Goal: Task Accomplishment & Management: Complete application form

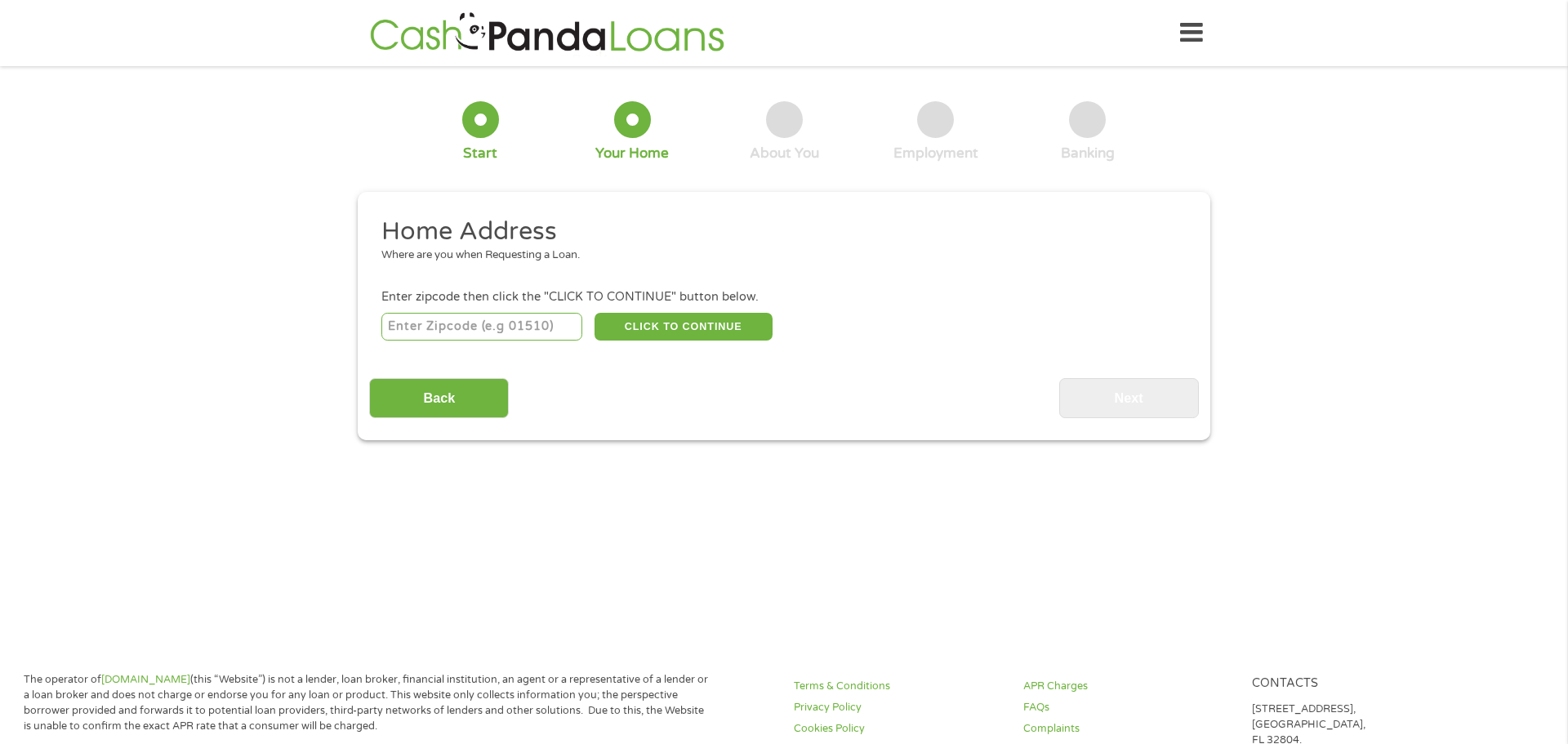
click at [544, 322] on input "number" at bounding box center [482, 326] width 202 height 28
type input "54529"
click at [709, 322] on button "CLICK TO CONTINUE" at bounding box center [683, 326] width 178 height 28
type input "54529"
type input "[PERSON_NAME]"
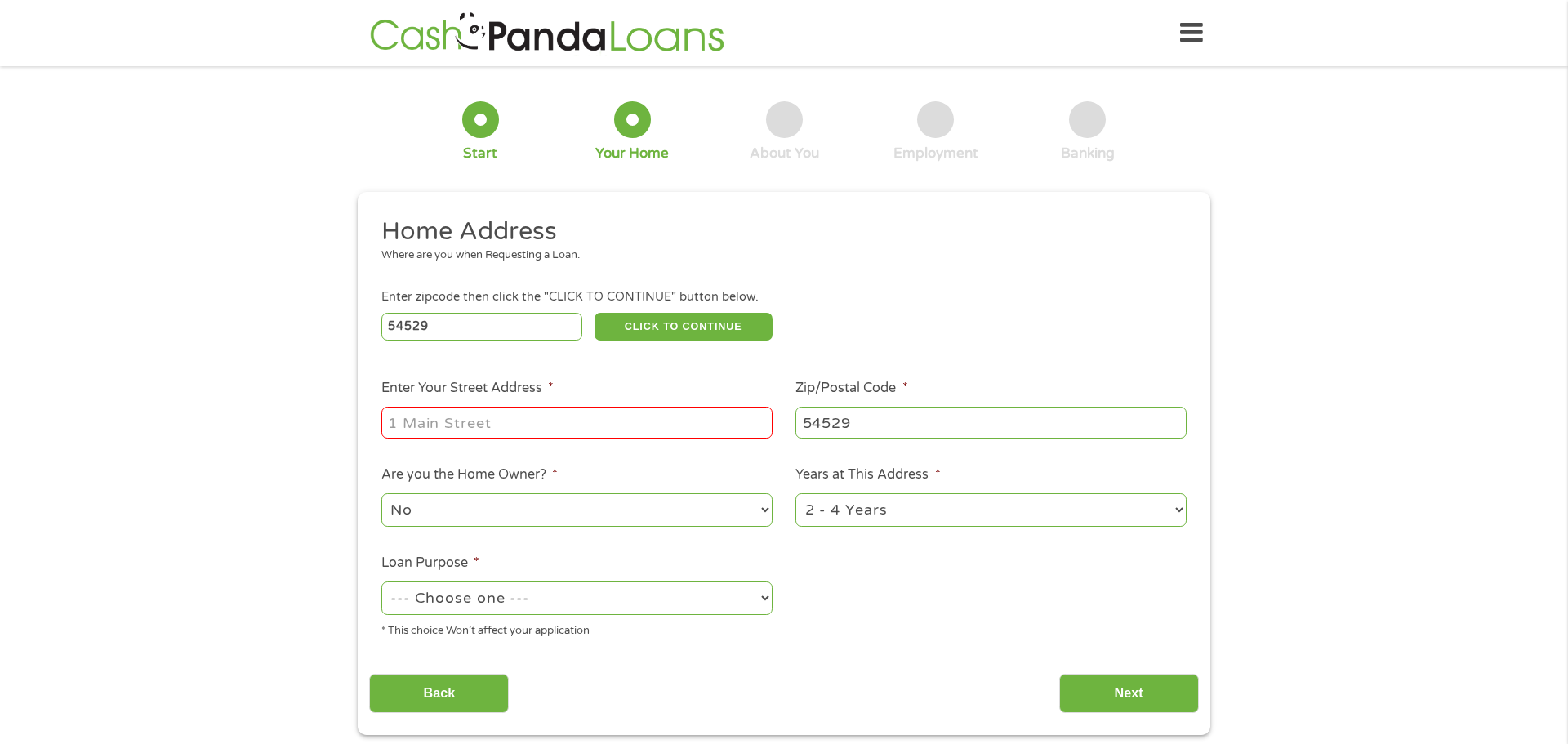
click at [612, 421] on input "Enter Your Street Address *" at bounding box center [576, 421] width 391 height 31
type input "[STREET_ADDRESS]"
click at [1179, 513] on select "1 Year or less 1 - 2 Years 2 - 4 Years Over 4 Years" at bounding box center [991, 510] width 391 height 34
select select "60months"
click at [796, 495] on select "1 Year or less 1 - 2 Years 2 - 4 Years Over 4 Years" at bounding box center [991, 510] width 391 height 34
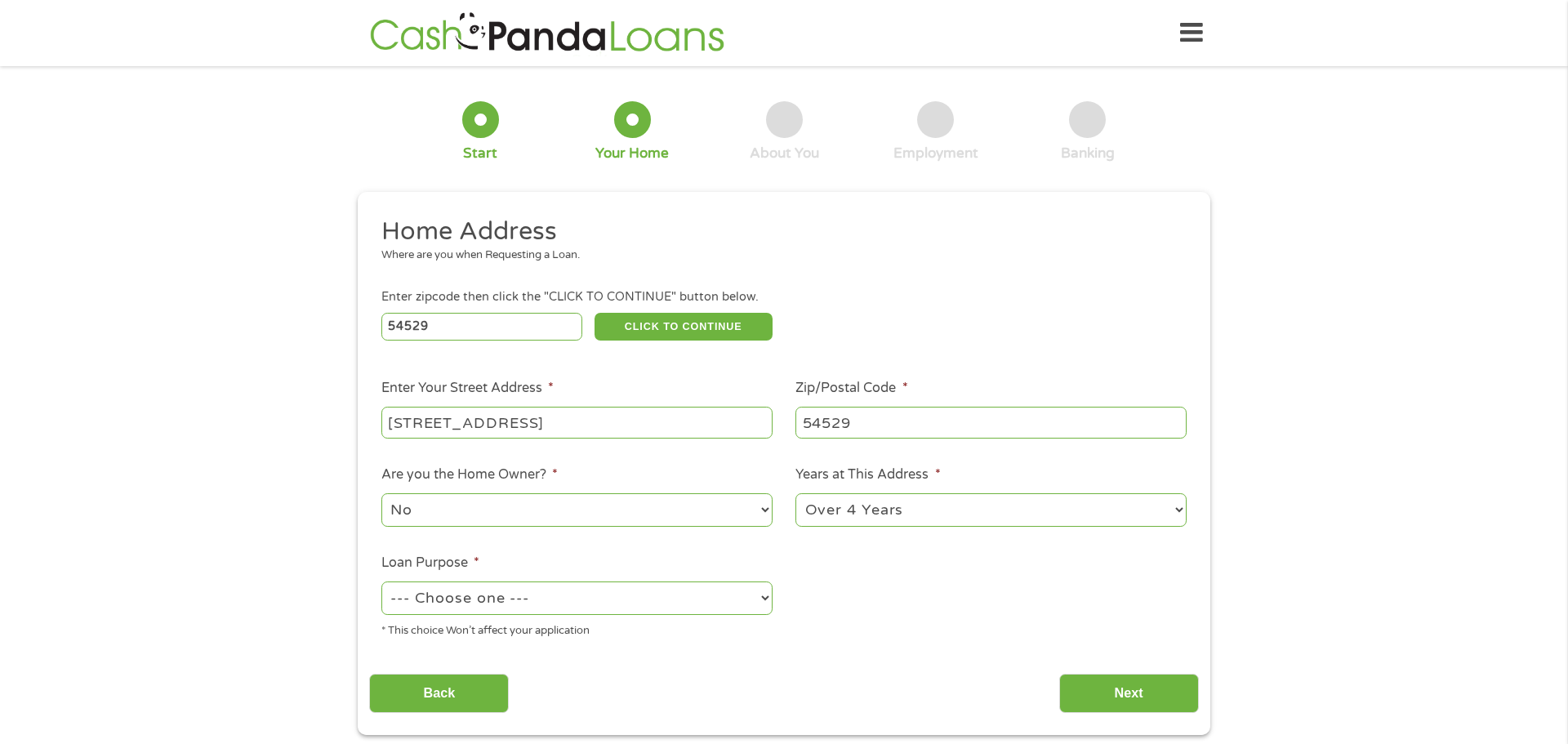
click at [767, 597] on select "--- Choose one --- Pay Bills Debt Consolidation Home Improvement Major Purchase…" at bounding box center [576, 598] width 391 height 34
select select "debtconsolidation"
click at [381, 583] on select "--- Choose one --- Pay Bills Debt Consolidation Home Improvement Major Purchase…" at bounding box center [576, 598] width 391 height 34
click at [1135, 687] on input "Next" at bounding box center [1129, 693] width 139 height 40
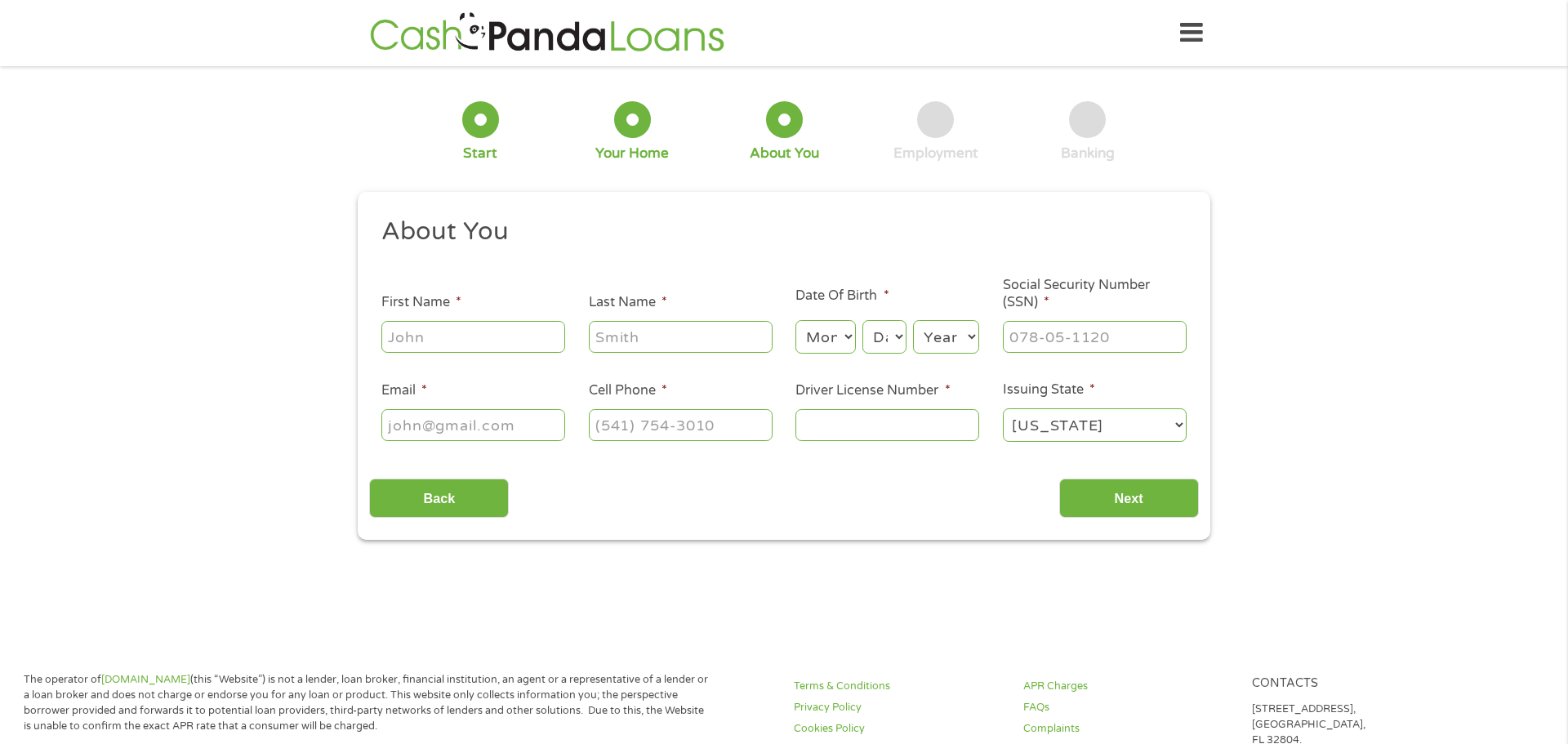
scroll to position [7, 7]
click at [514, 334] on input "First Name *" at bounding box center [473, 336] width 184 height 31
type input "[PERSON_NAME]"
type input "[EMAIL_ADDRESS][DOMAIN_NAME]"
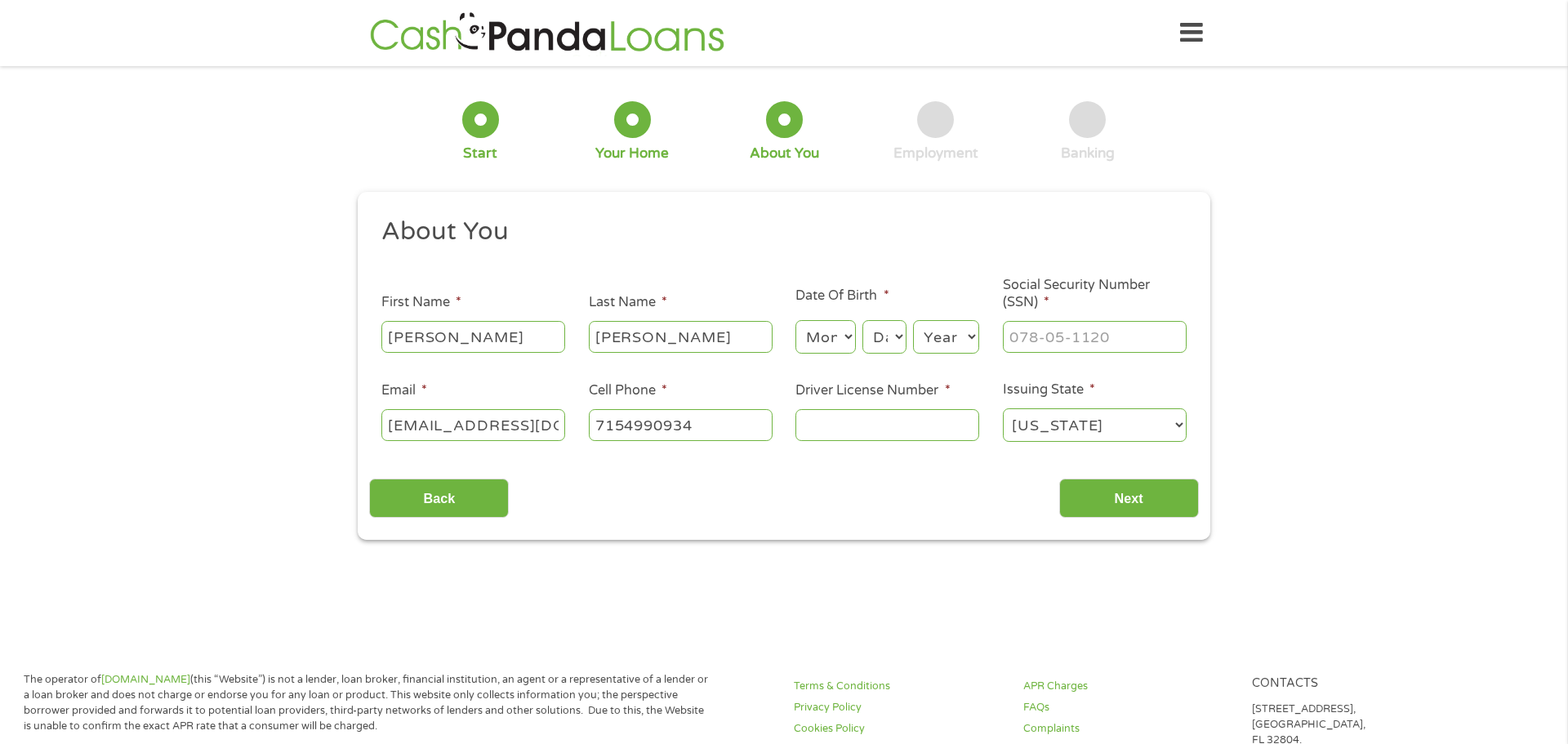
type input "[PHONE_NUMBER]"
click at [847, 339] on select "Month 1 2 3 4 5 6 7 8 9 10 11 12" at bounding box center [825, 337] width 60 height 34
select select "4"
click at [796, 320] on select "Month 1 2 3 4 5 6 7 8 9 10 11 12" at bounding box center [825, 337] width 60 height 34
click at [885, 337] on select "Day 1 2 3 4 5 6 7 8 9 10 11 12 13 14 15 16 17 18 19 20 21 22 23 24 25 26 27 28 …" at bounding box center [885, 337] width 44 height 34
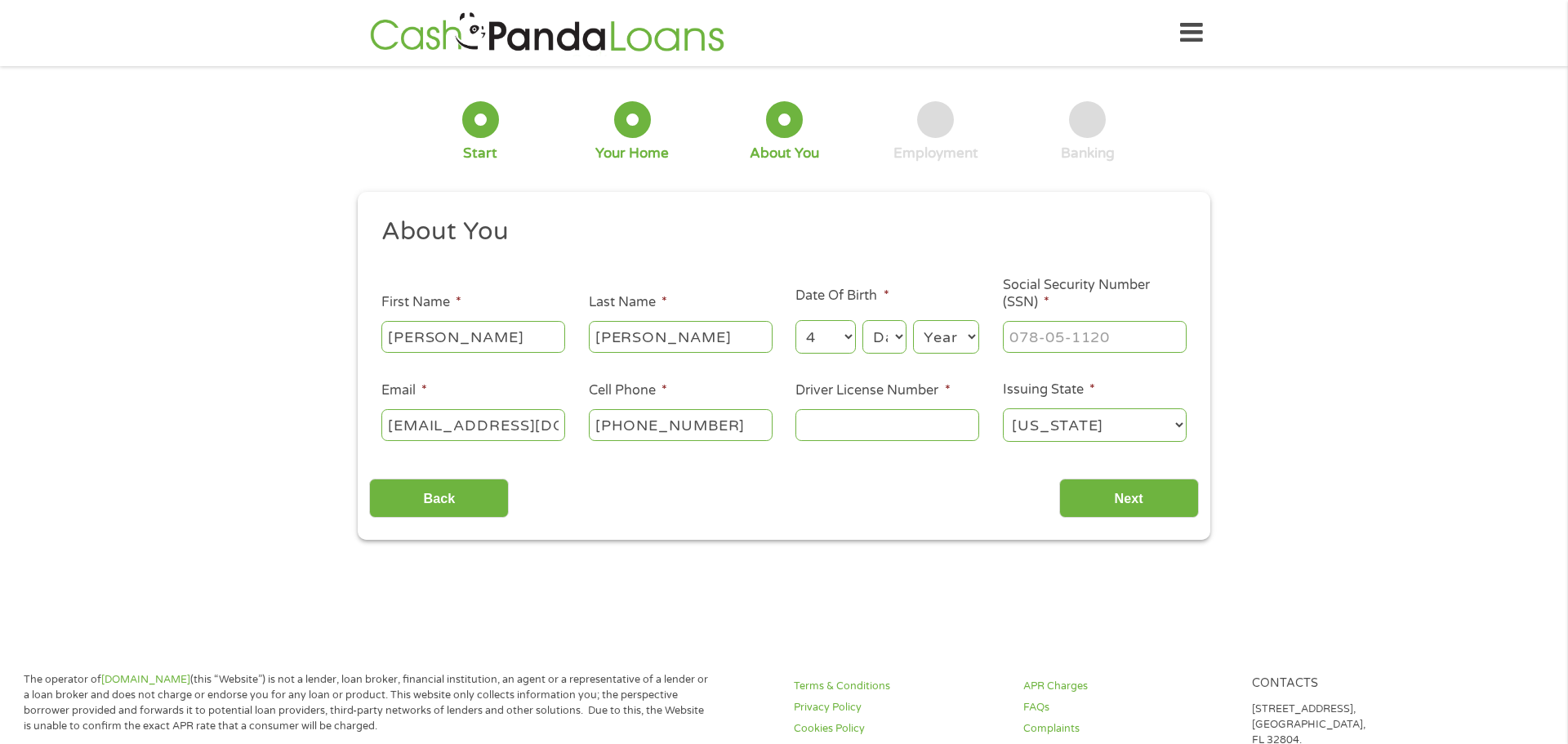
select select "5"
click at [863, 320] on select "Day 1 2 3 4 5 6 7 8 9 10 11 12 13 14 15 16 17 18 19 20 21 22 23 24 25 26 27 28 …" at bounding box center [885, 337] width 44 height 34
click at [973, 335] on select "Year [DATE] 2006 2005 2004 2003 2002 2001 2000 1999 1998 1997 1996 1995 1994 19…" at bounding box center [946, 337] width 66 height 34
select select "1963"
click at [945, 339] on select "Year [DATE] 2006 2005 2004 2003 2002 2001 2000 1999 1998 1997 1996 1995 1994 19…" at bounding box center [946, 337] width 66 height 34
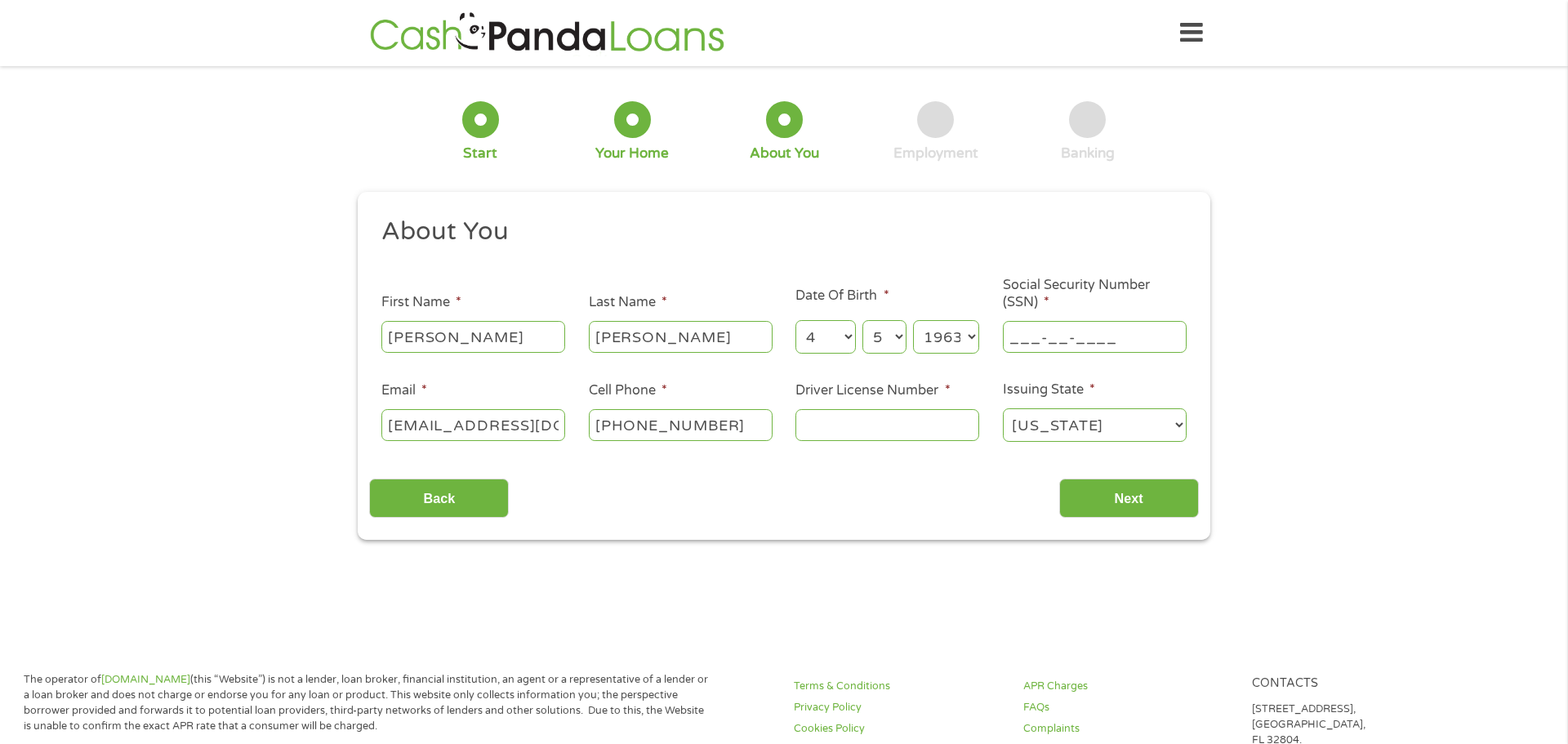
click at [1036, 342] on input "___-__-____" at bounding box center [1095, 336] width 184 height 31
type input "396-74-2554"
click at [821, 423] on input "Driver License Number *" at bounding box center [888, 424] width 184 height 31
type input "M4537816312507"
click at [1141, 485] on input "Next" at bounding box center [1129, 497] width 139 height 40
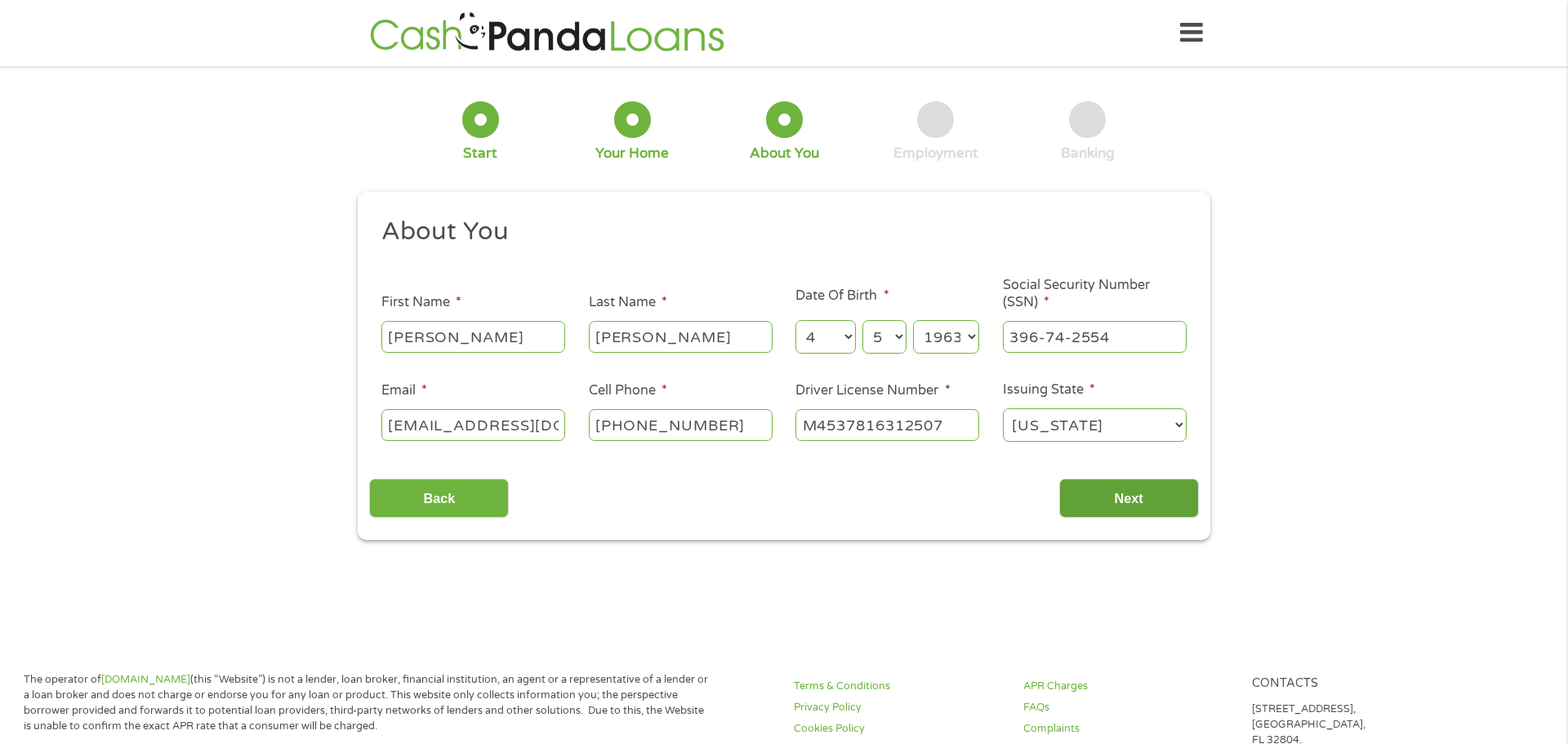
click at [1140, 499] on input "Next" at bounding box center [1129, 497] width 139 height 40
click at [1120, 496] on input "Next" at bounding box center [1129, 497] width 139 height 40
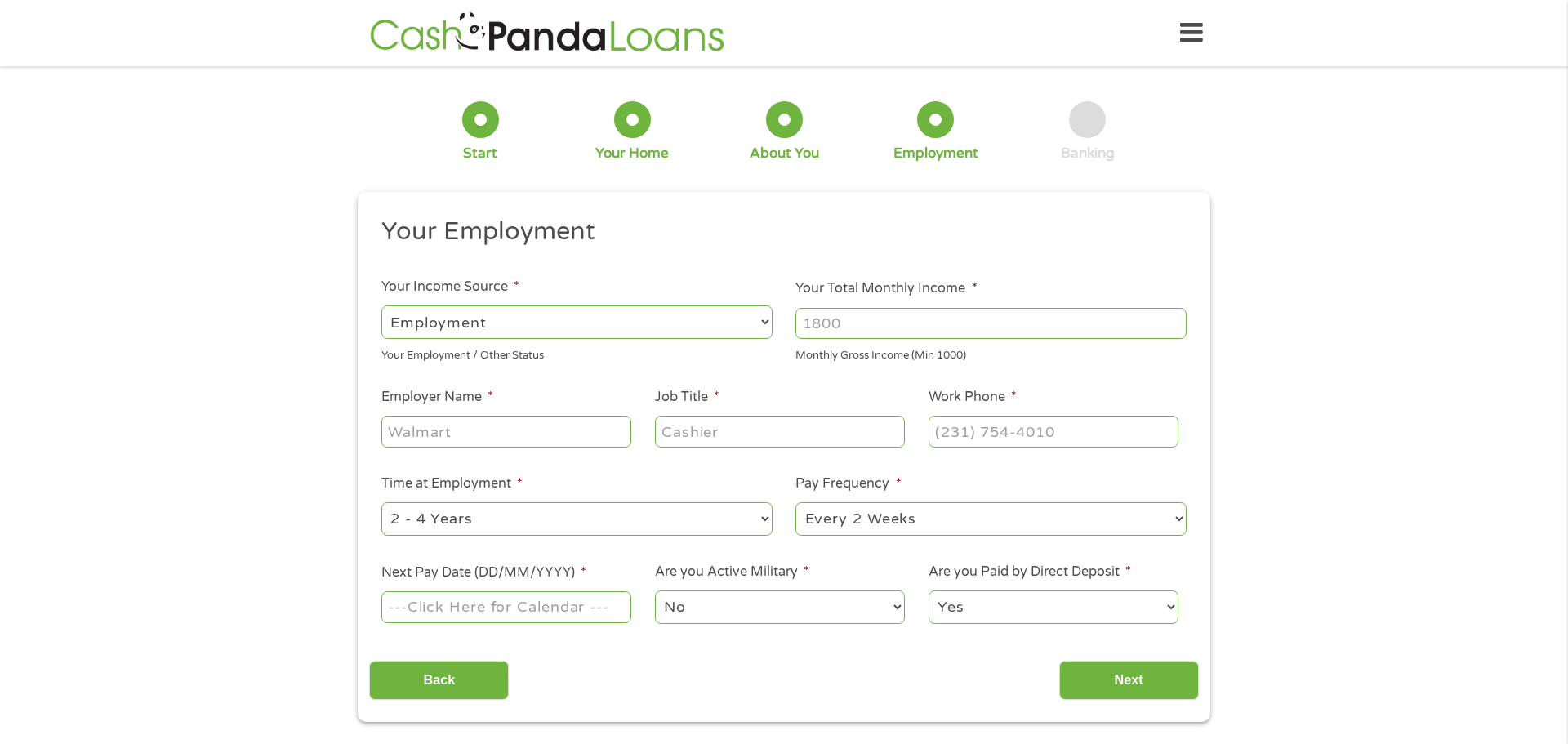
click at [696, 549] on ul "Your Employment Your Income Source * --- Choose one --- Employment [DEMOGRAPHIC…" at bounding box center [783, 426] width 829 height 423
click at [765, 320] on select "--- Choose one --- Employment [DEMOGRAPHIC_DATA] Benefits" at bounding box center [576, 323] width 391 height 34
click at [381, 306] on select "--- Choose one --- Employment [DEMOGRAPHIC_DATA] Benefits" at bounding box center [576, 323] width 391 height 34
click at [877, 327] on input "Your Total Monthly Income *" at bounding box center [991, 323] width 391 height 31
type input "1660"
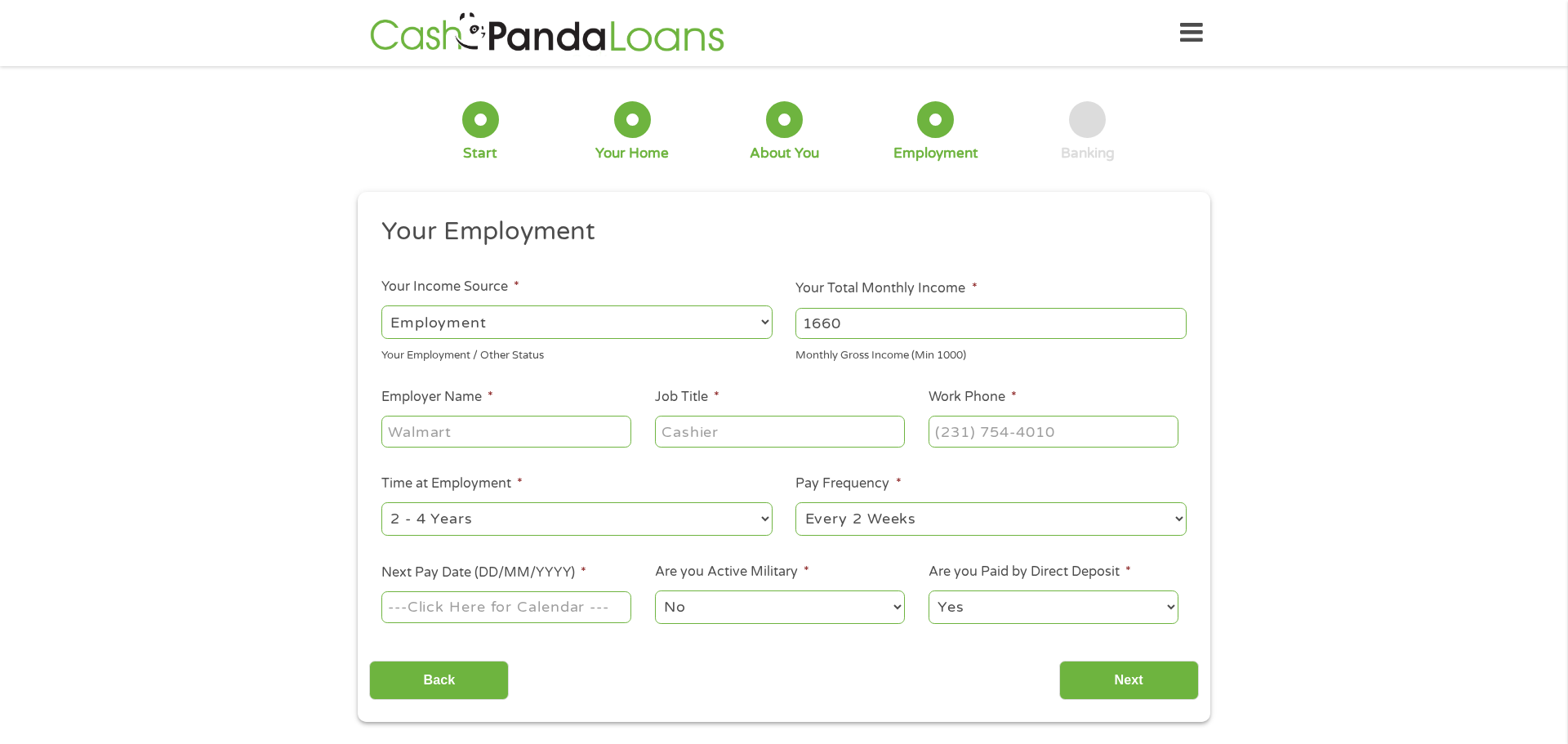
click at [582, 426] on input "Employer Name *" at bounding box center [506, 431] width 250 height 31
type input "[PERSON_NAME]"
click at [735, 432] on input "Job Title *" at bounding box center [780, 431] width 250 height 31
type input "0wner"
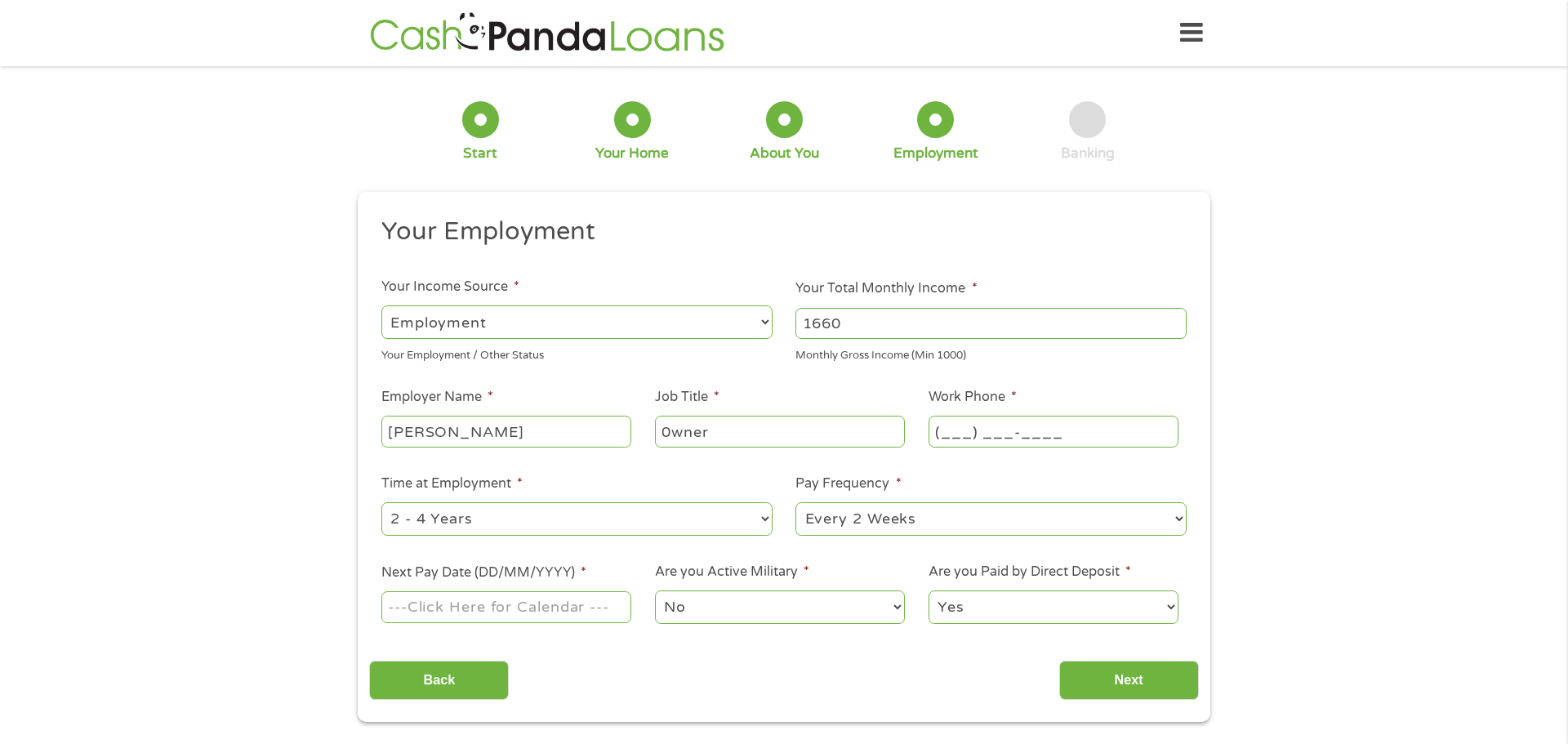
click at [981, 426] on input "(___) ___-____" at bounding box center [1054, 431] width 250 height 31
type input "[PHONE_NUMBER]"
click at [770, 517] on select "--- Choose one --- 1 Year or less 1 - 2 Years 2 - 4 Years Over 4 Years" at bounding box center [576, 519] width 391 height 34
select select "60months"
click at [381, 502] on select "--- Choose one --- 1 Year or less 1 - 2 Years 2 - 4 Years Over 4 Years" at bounding box center [576, 519] width 391 height 34
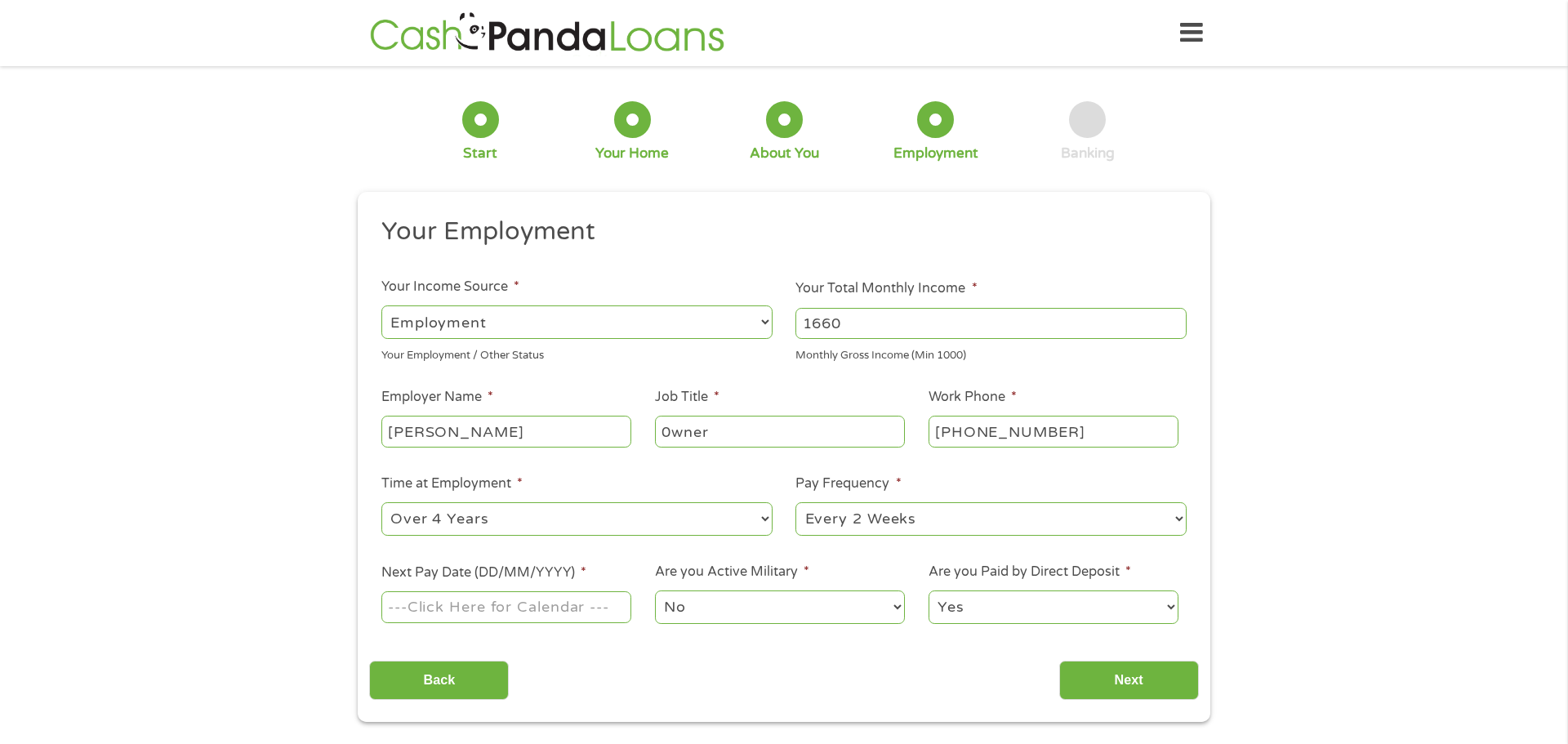
click at [1179, 515] on select "--- Choose one --- Every 2 Weeks Every Week Monthly Semi-Monthly" at bounding box center [991, 519] width 391 height 34
select select "weekly"
click at [796, 502] on select "--- Choose one --- Every 2 Weeks Every Week Monthly Semi-Monthly" at bounding box center [991, 519] width 391 height 34
click at [583, 606] on input "Next Pay Date (DD/MM/YYYY) *" at bounding box center [506, 606] width 250 height 31
type input "[DATE]"
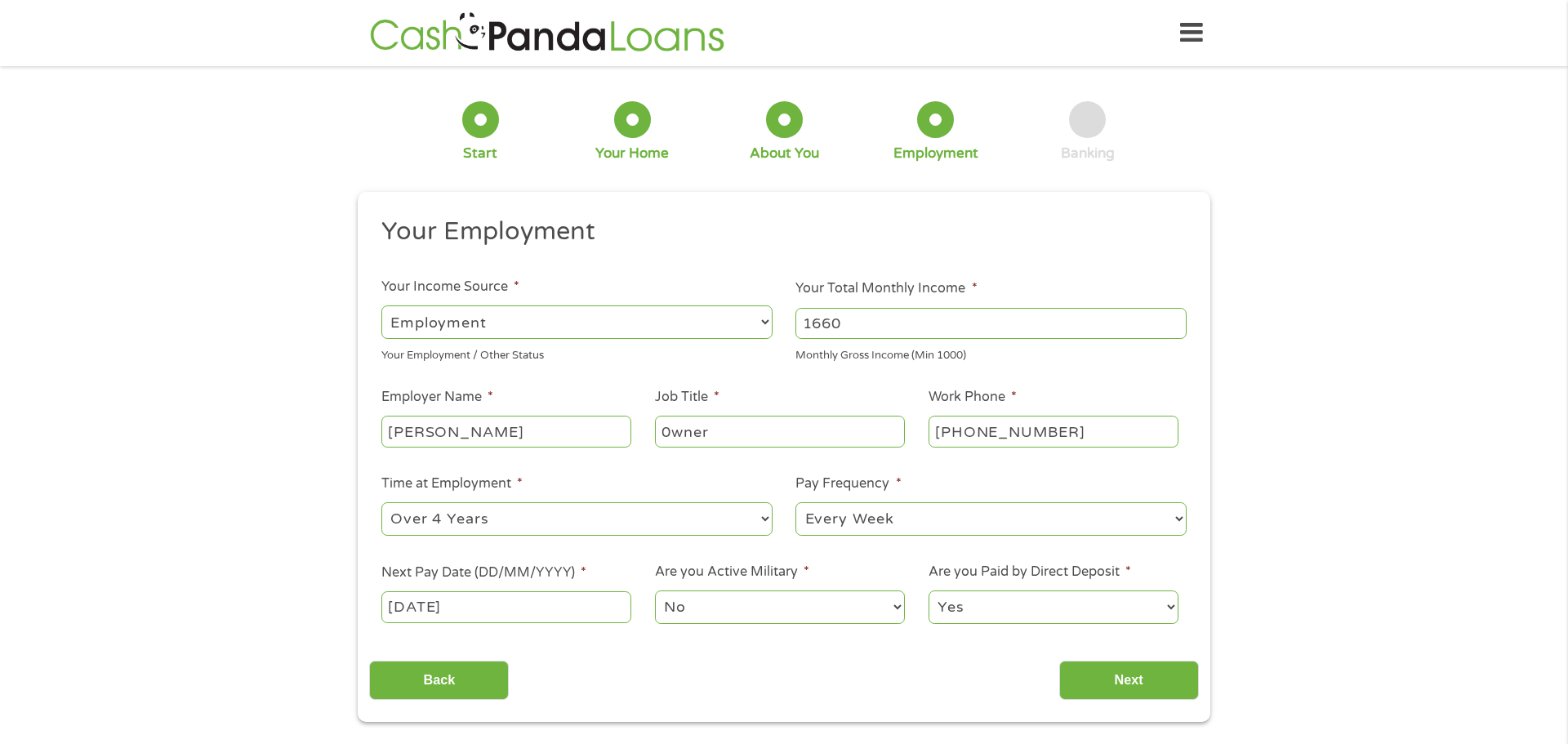
click at [1173, 606] on select "Yes No" at bounding box center [1054, 607] width 250 height 34
click at [1122, 687] on input "Next" at bounding box center [1129, 680] width 139 height 40
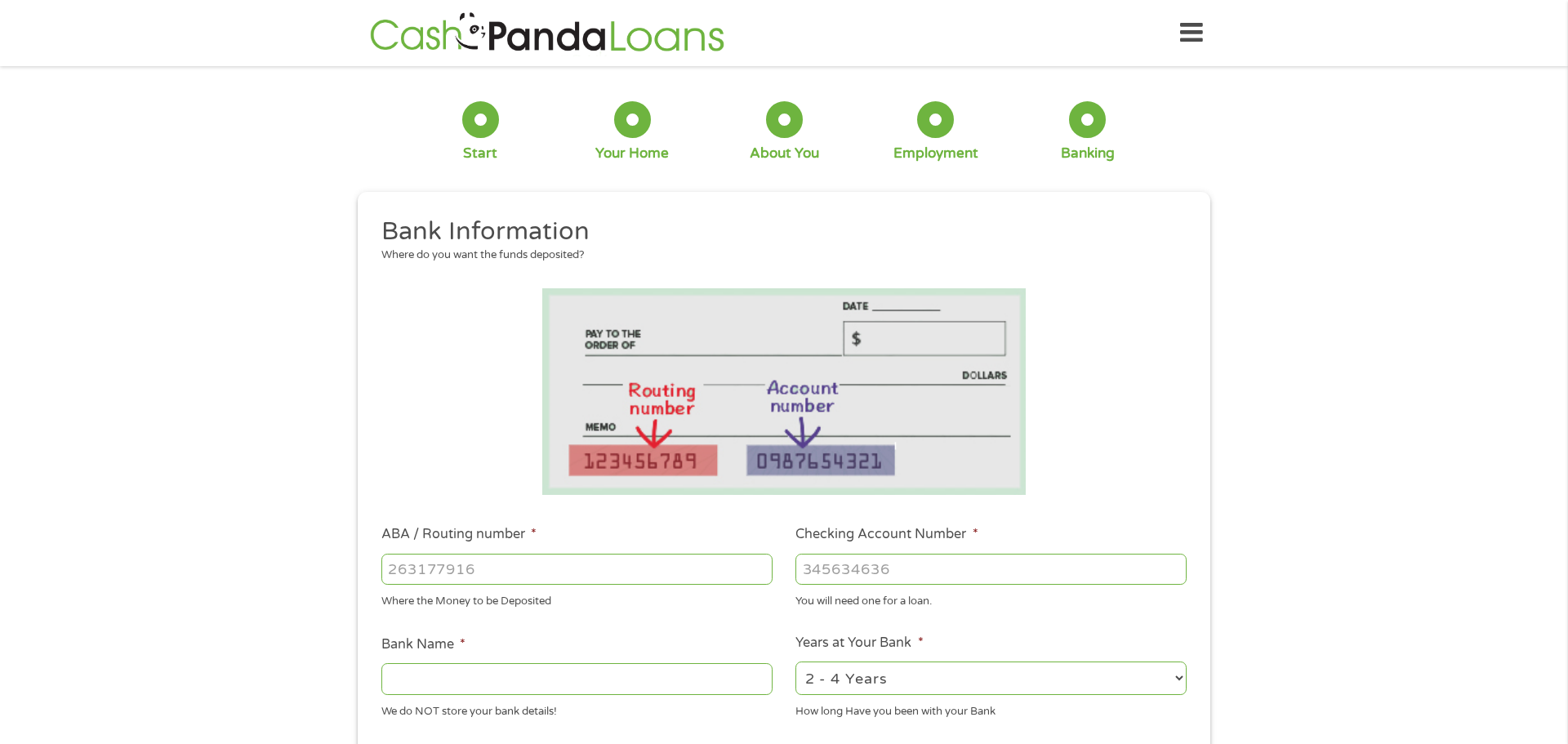
click at [1147, 681] on select "2 - 4 Years 6 - 12 Months 1 - 2 Years Over 4 Years" at bounding box center [991, 678] width 391 height 34
click at [706, 564] on input "ABA / Routing number *" at bounding box center [576, 568] width 391 height 31
type input "071025661"
type input "BMO [PERSON_NAME] BANK NA"
type input "071025661"
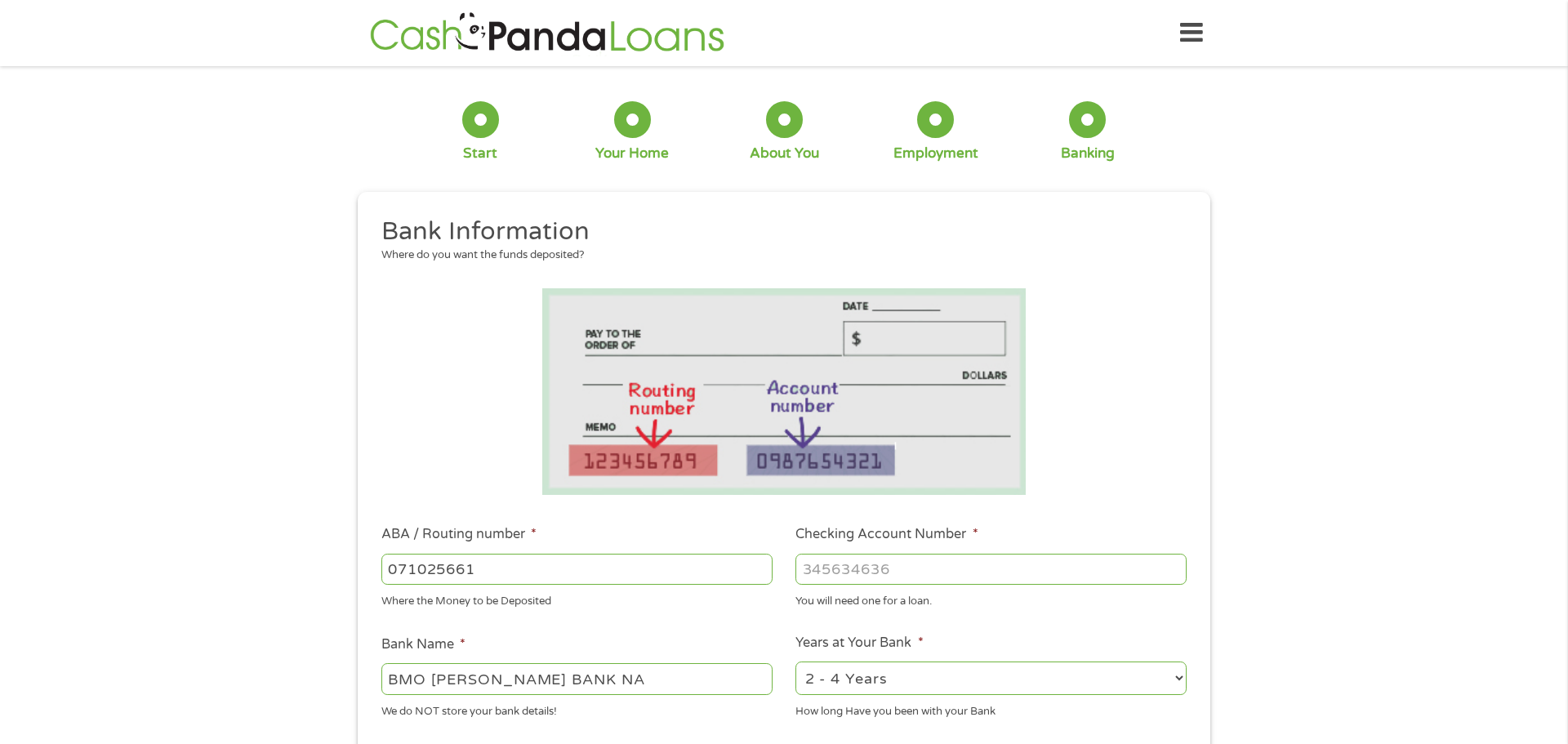
click at [921, 568] on input "Checking Account Number *" at bounding box center [991, 568] width 391 height 31
type input "4830031867"
click at [1250, 568] on div "1 Start 2 Your Home 3 About You 4 Employment 5 Banking 6 This field is hidden w…" at bounding box center [784, 595] width 1568 height 1035
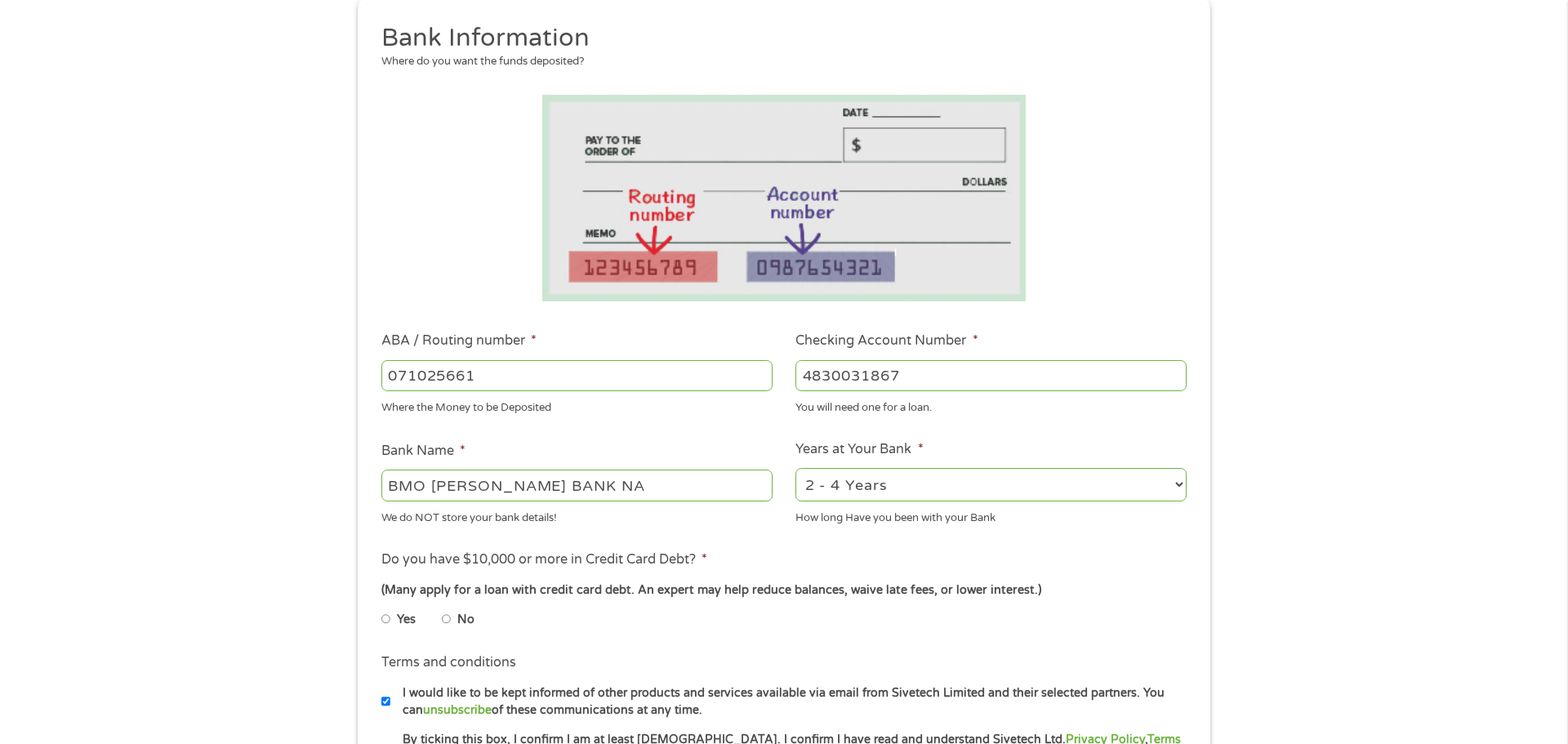
scroll to position [196, 0]
click at [1184, 478] on select "2 - 4 Years 6 - 12 Months 1 - 2 Years Over 4 Years" at bounding box center [991, 482] width 391 height 34
click at [1044, 600] on div "Yes No" at bounding box center [783, 619] width 805 height 37
click at [454, 617] on li "No" at bounding box center [471, 616] width 59 height 32
click at [445, 621] on input "No" at bounding box center [447, 616] width 10 height 26
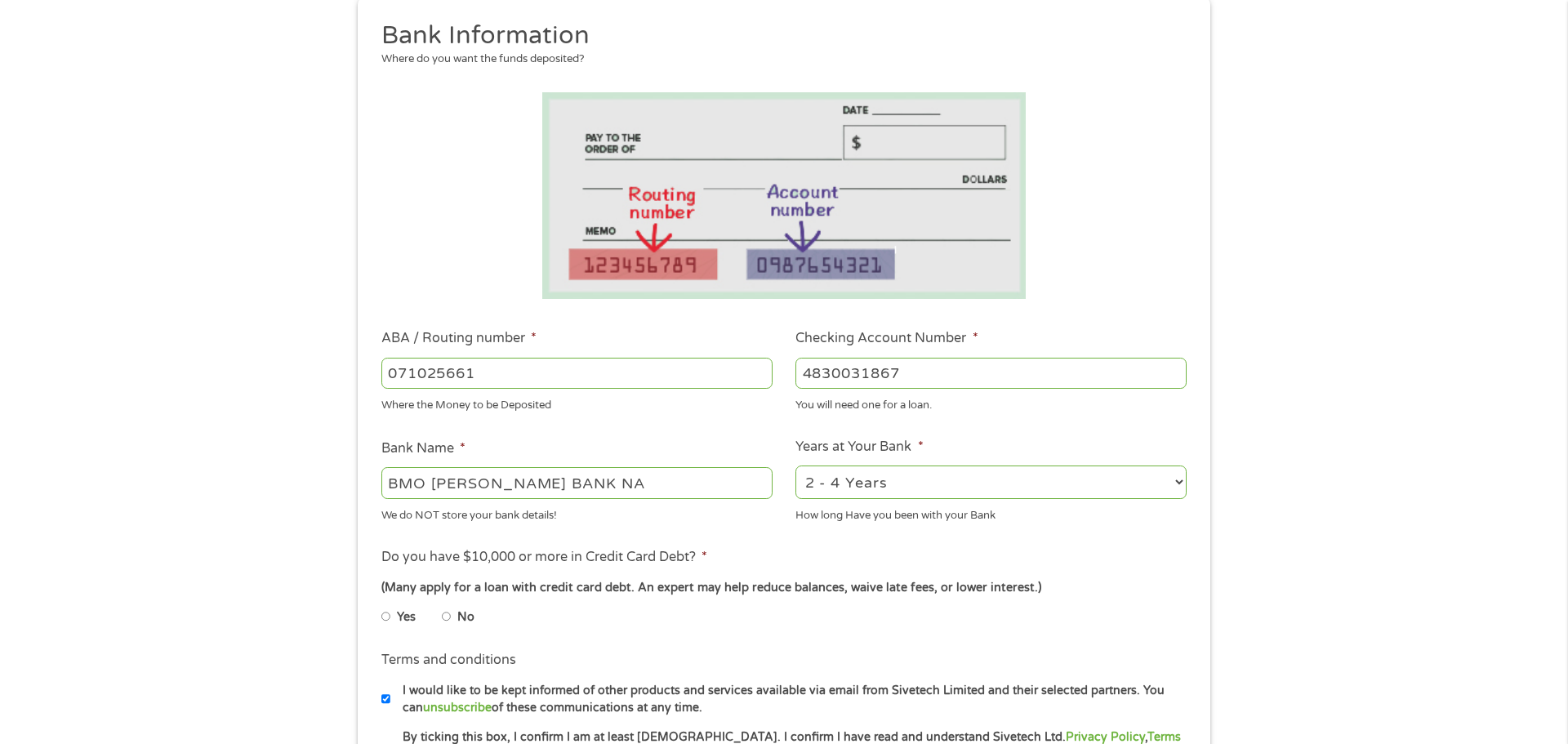
radio input "true"
click at [1152, 592] on div "(Many apply for a loan with credit card debt. An expert may help reduce balance…" at bounding box center [783, 587] width 805 height 18
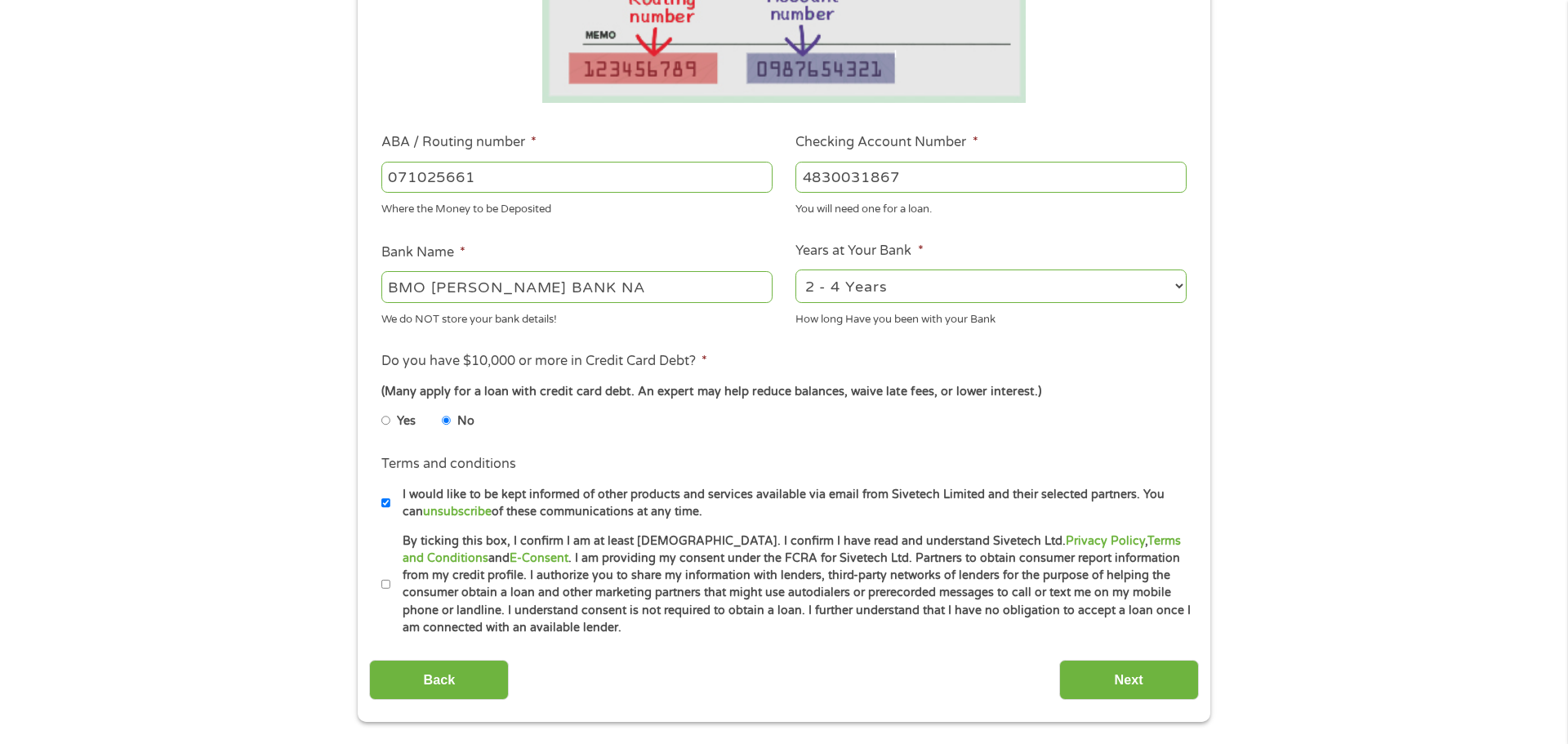
scroll to position [425, 0]
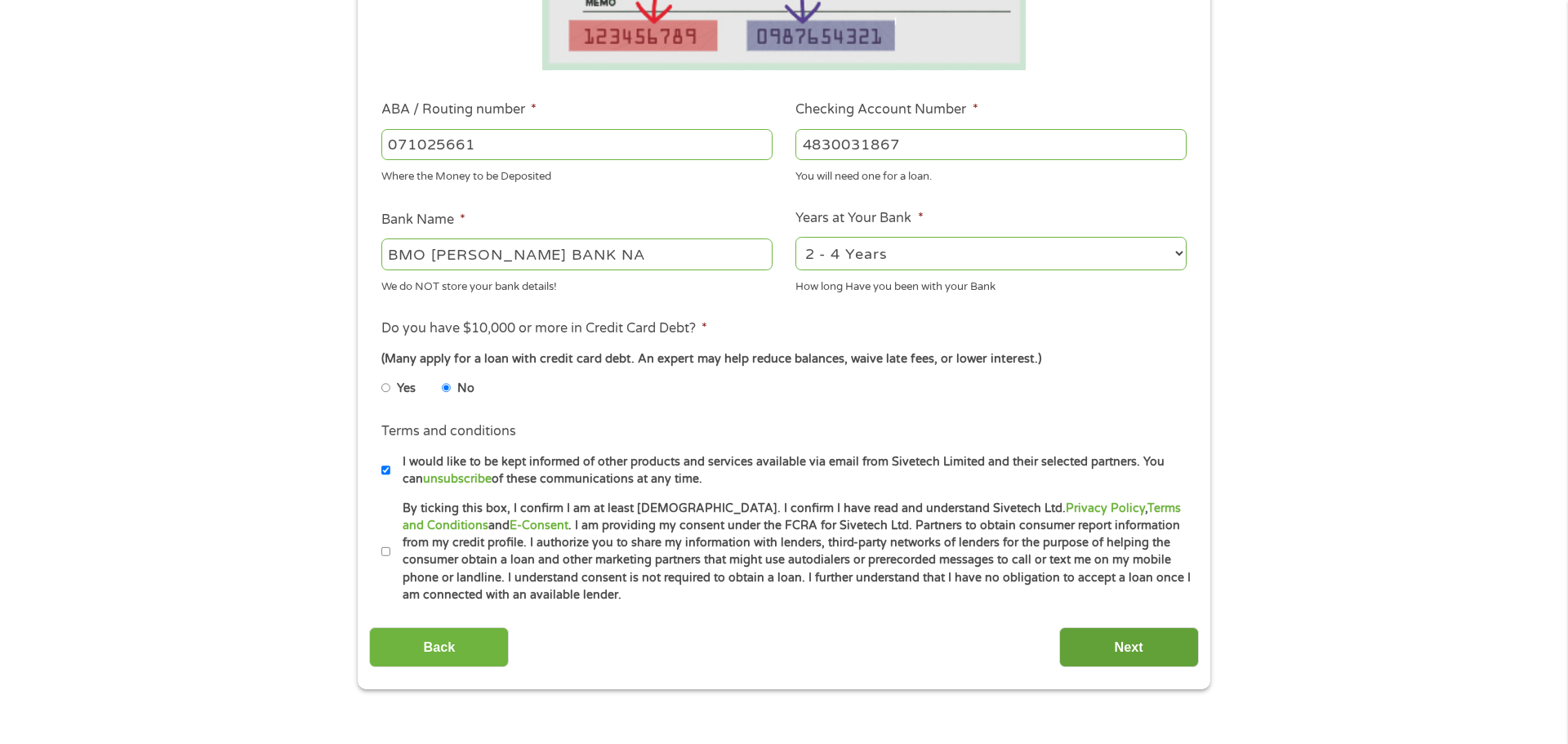
click at [1190, 644] on input "Next" at bounding box center [1129, 646] width 139 height 40
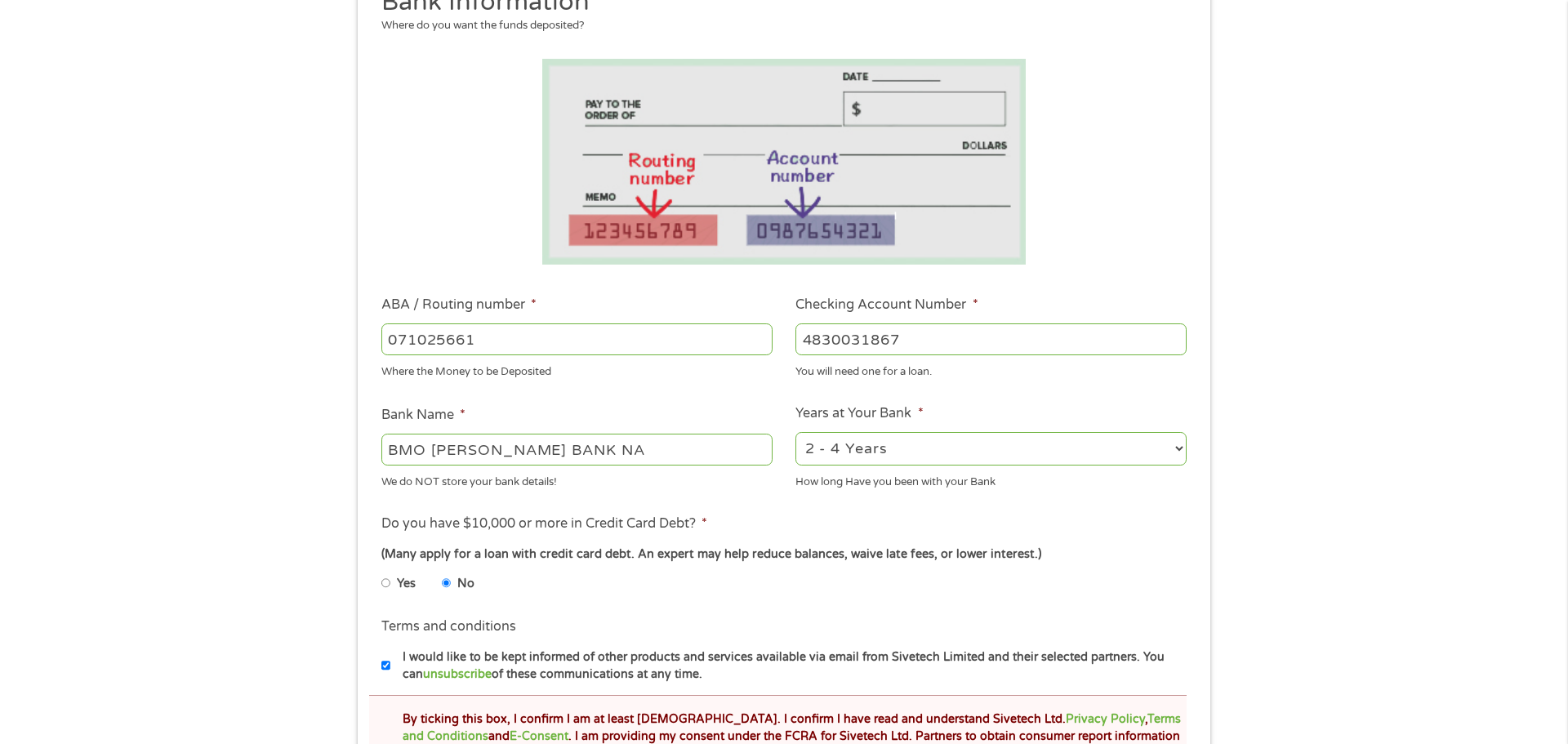
scroll to position [11, 0]
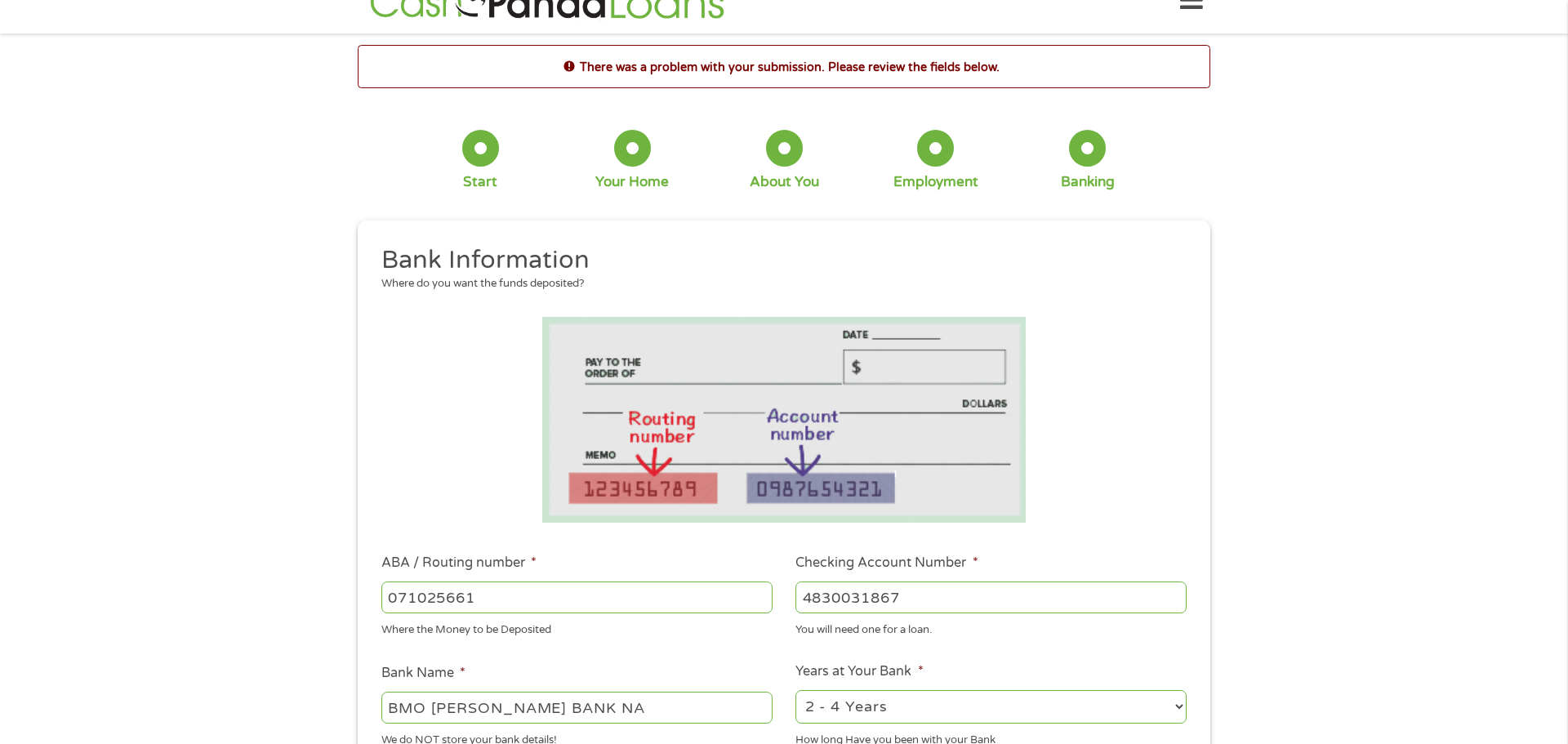
click at [1141, 657] on ul "Bank Information Where do you want the funds deposited? ABA / Routing number * …" at bounding box center [783, 677] width 829 height 867
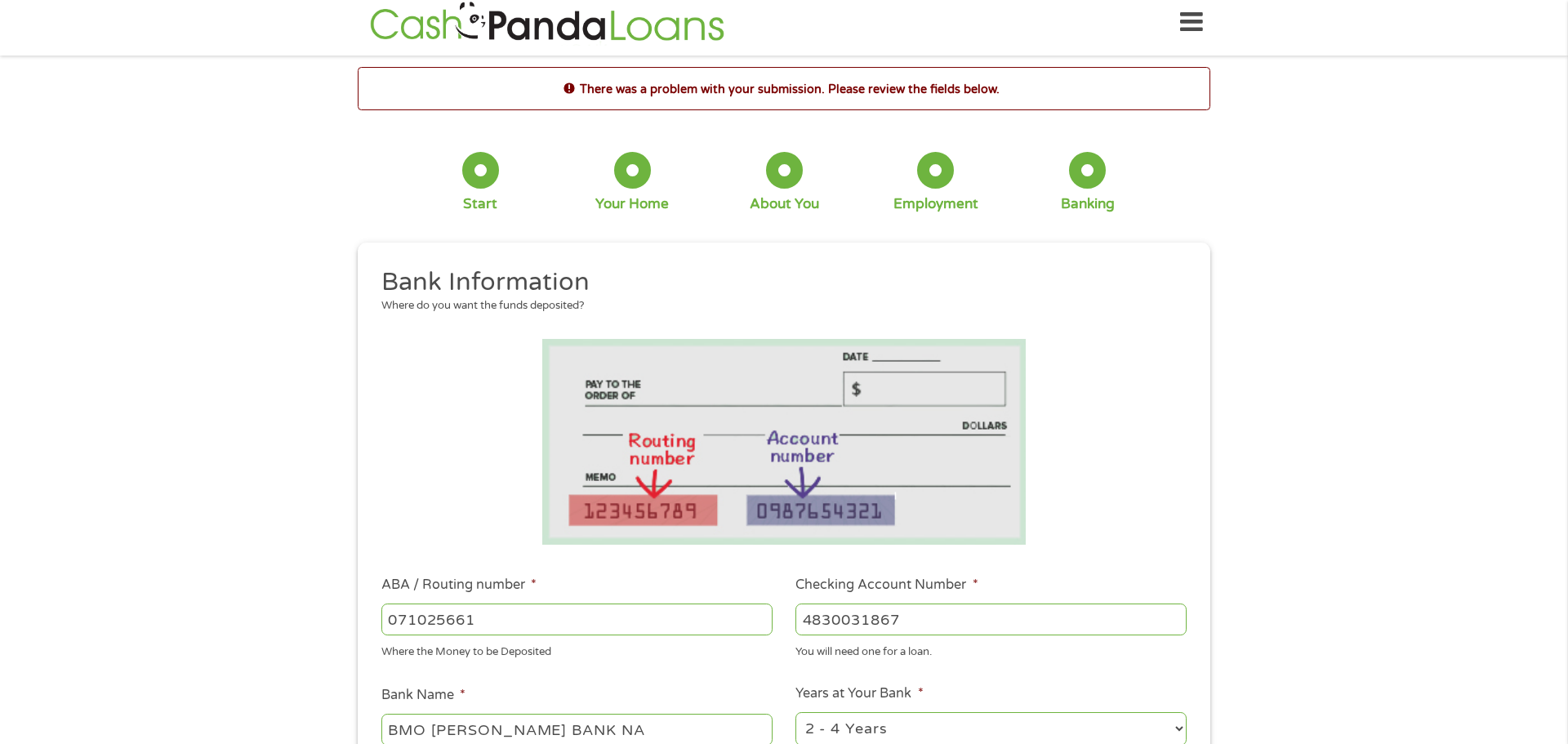
scroll to position [0, 0]
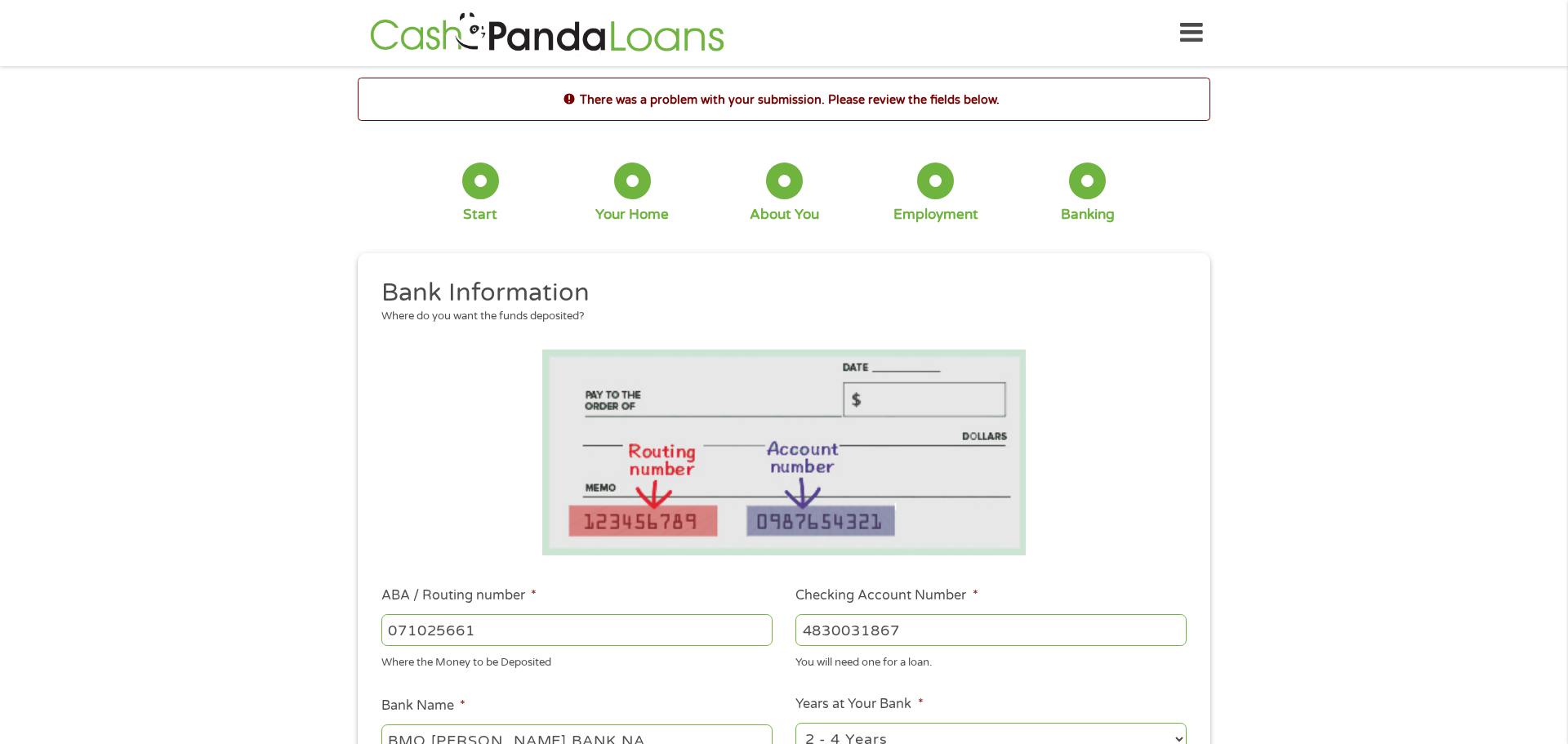
click at [1179, 568] on ul "Bank Information Where do you want the funds deposited? ABA / Routing number * …" at bounding box center [783, 710] width 829 height 867
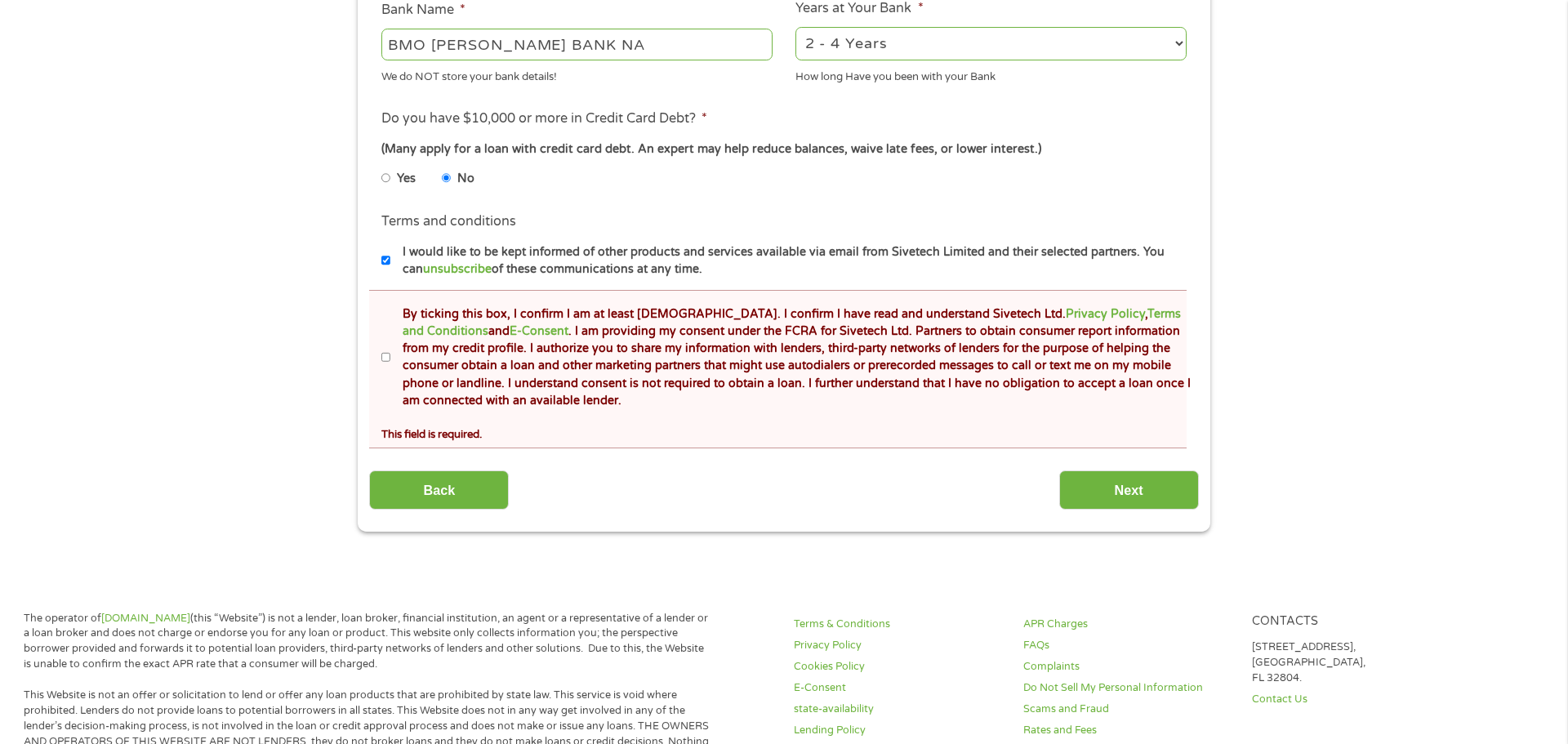
scroll to position [719, 0]
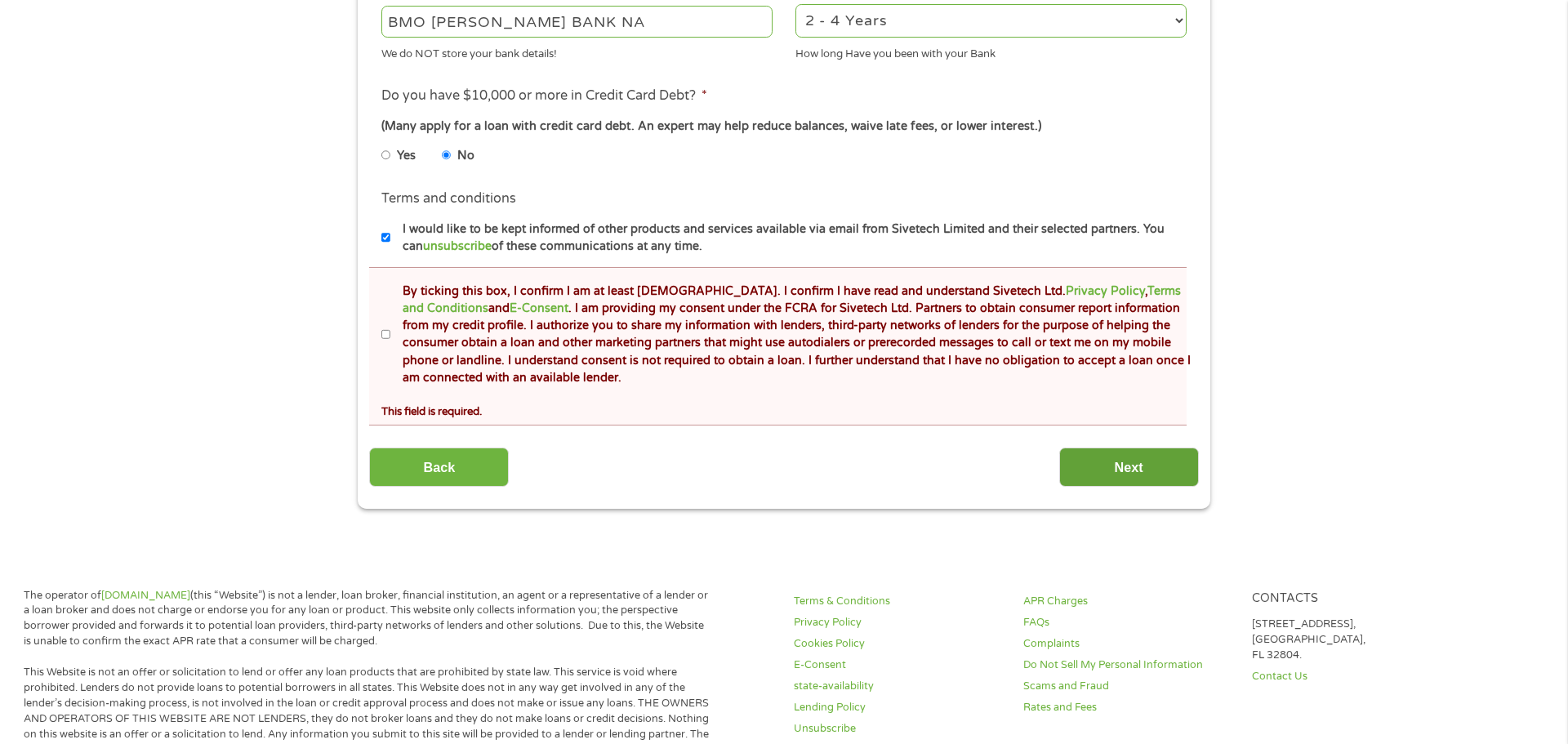
click at [1104, 466] on input "Next" at bounding box center [1129, 467] width 139 height 40
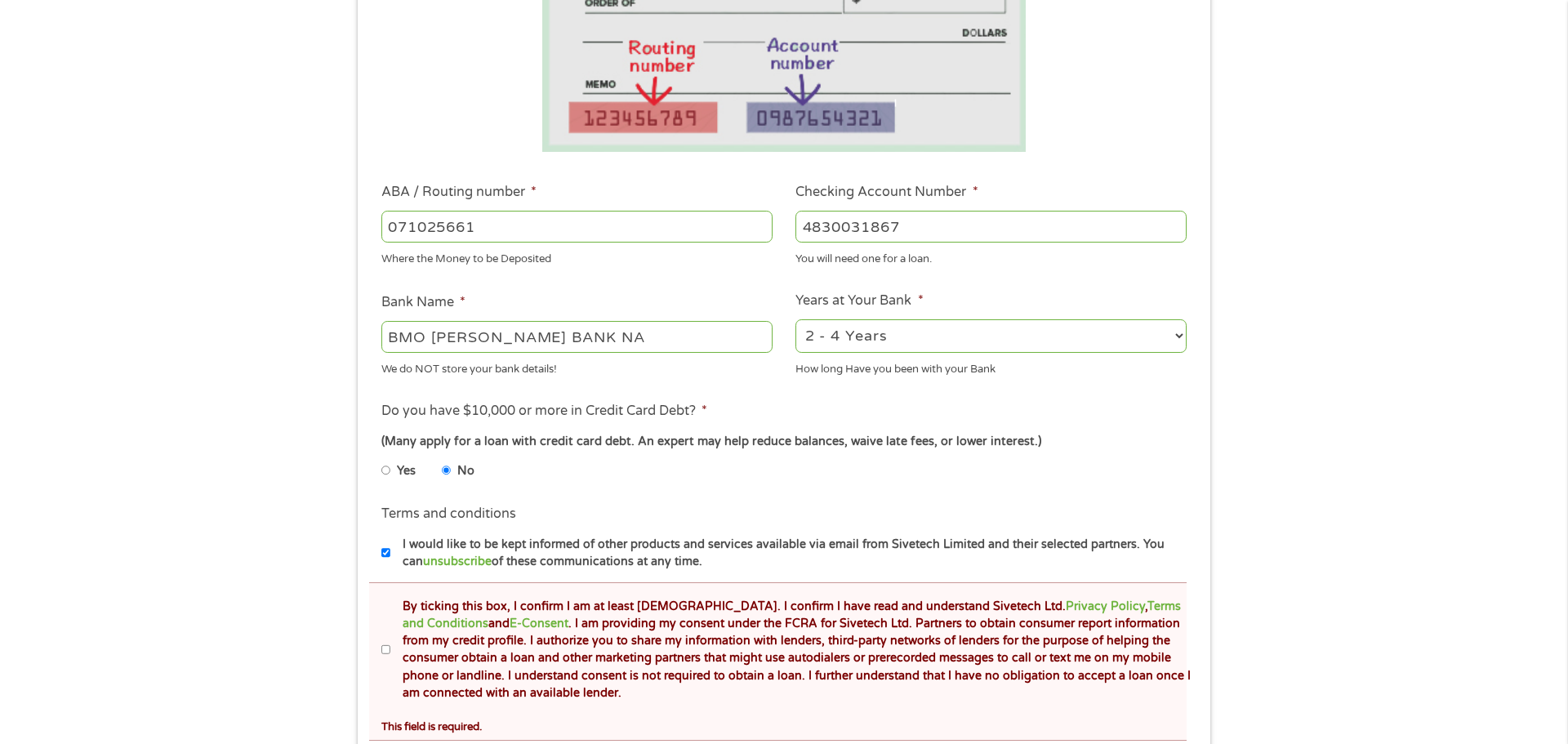
scroll to position [425, 0]
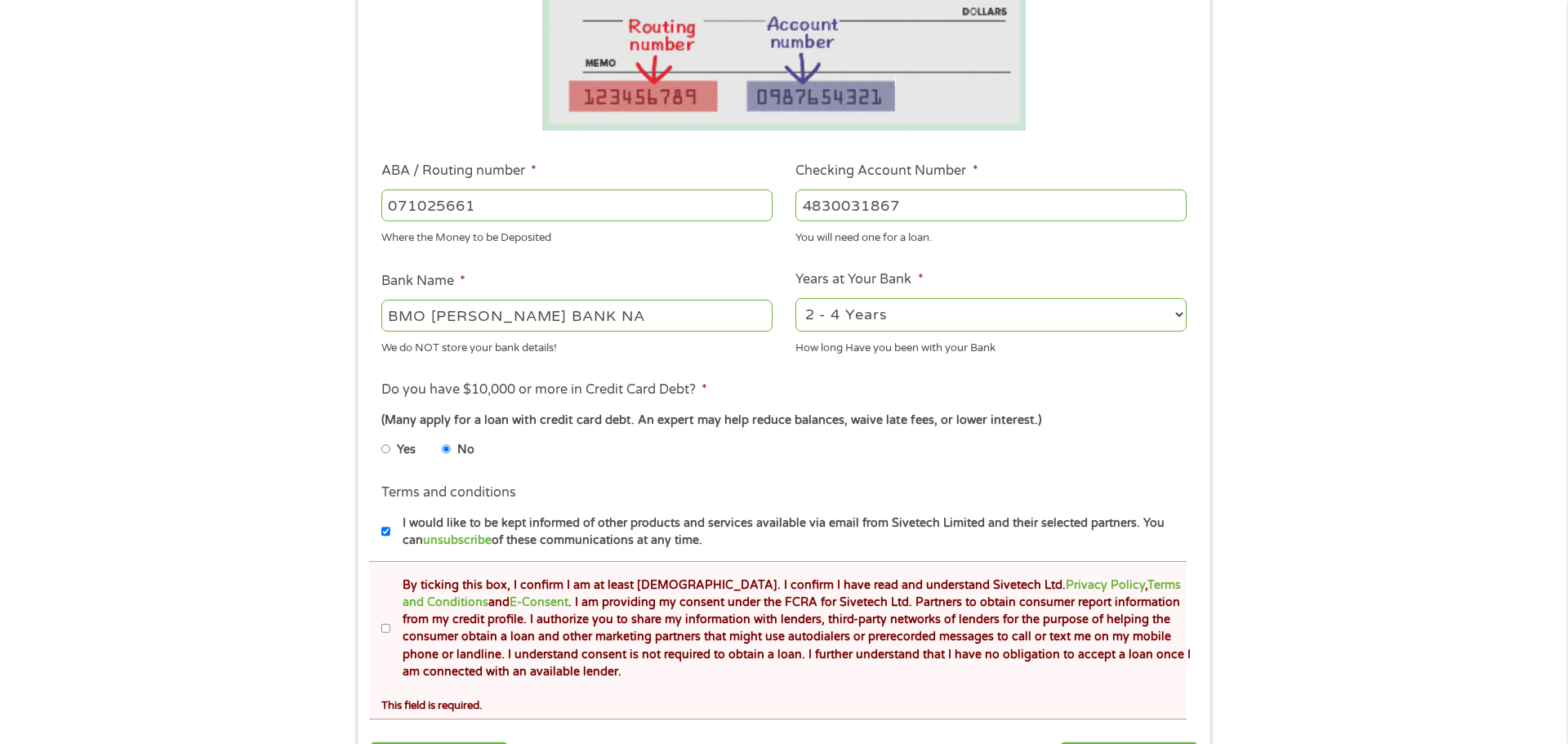
click at [384, 631] on input "By ticking this box, I confirm I am at least [DEMOGRAPHIC_DATA]. I confirm I ha…" at bounding box center [386, 628] width 10 height 26
checkbox input "true"
click at [1352, 601] on div "There was a problem with your submission. Please review the fields below. 1 Sta…" at bounding box center [784, 227] width 1568 height 1149
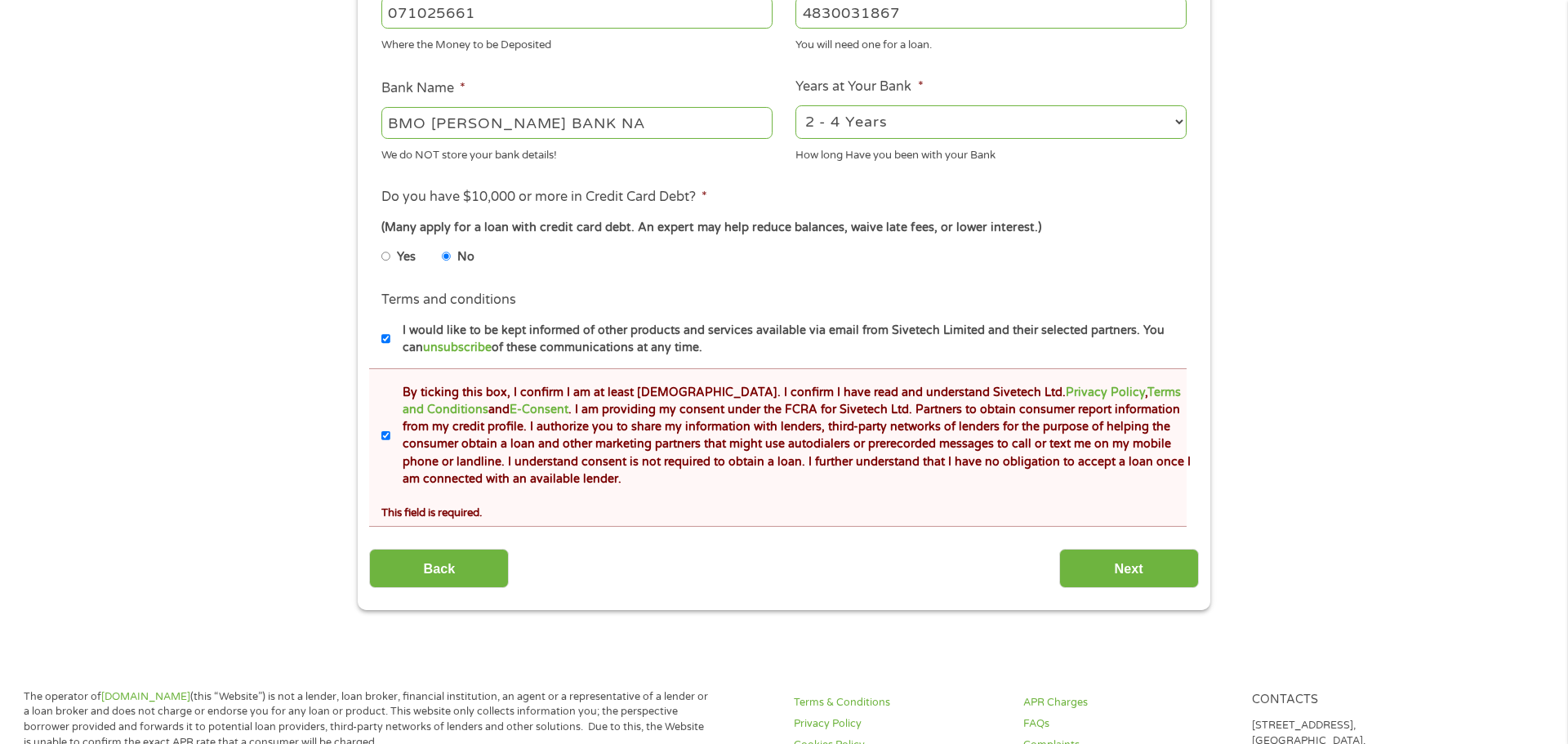
scroll to position [621, 0]
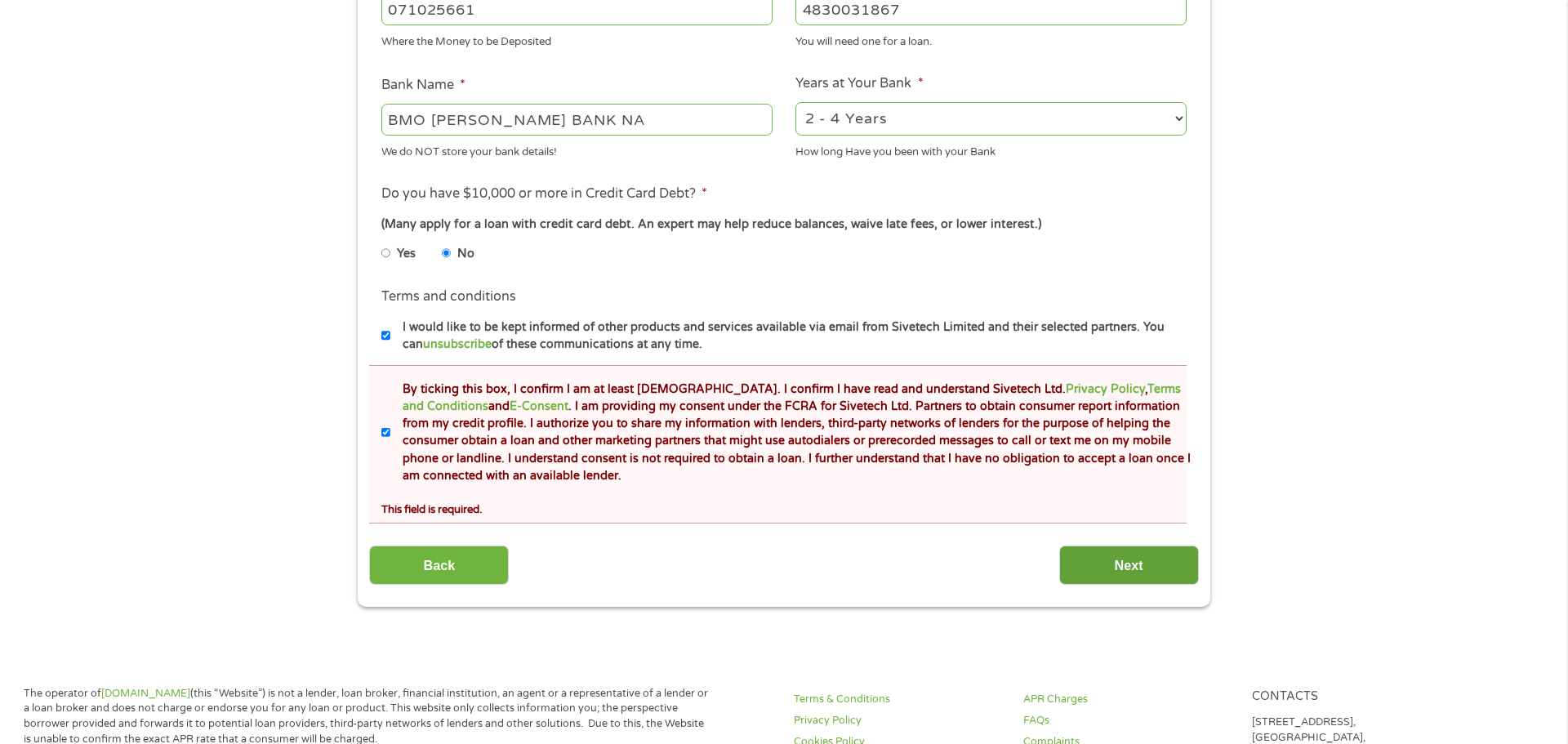
click at [1122, 567] on input "Next" at bounding box center [1129, 565] width 139 height 40
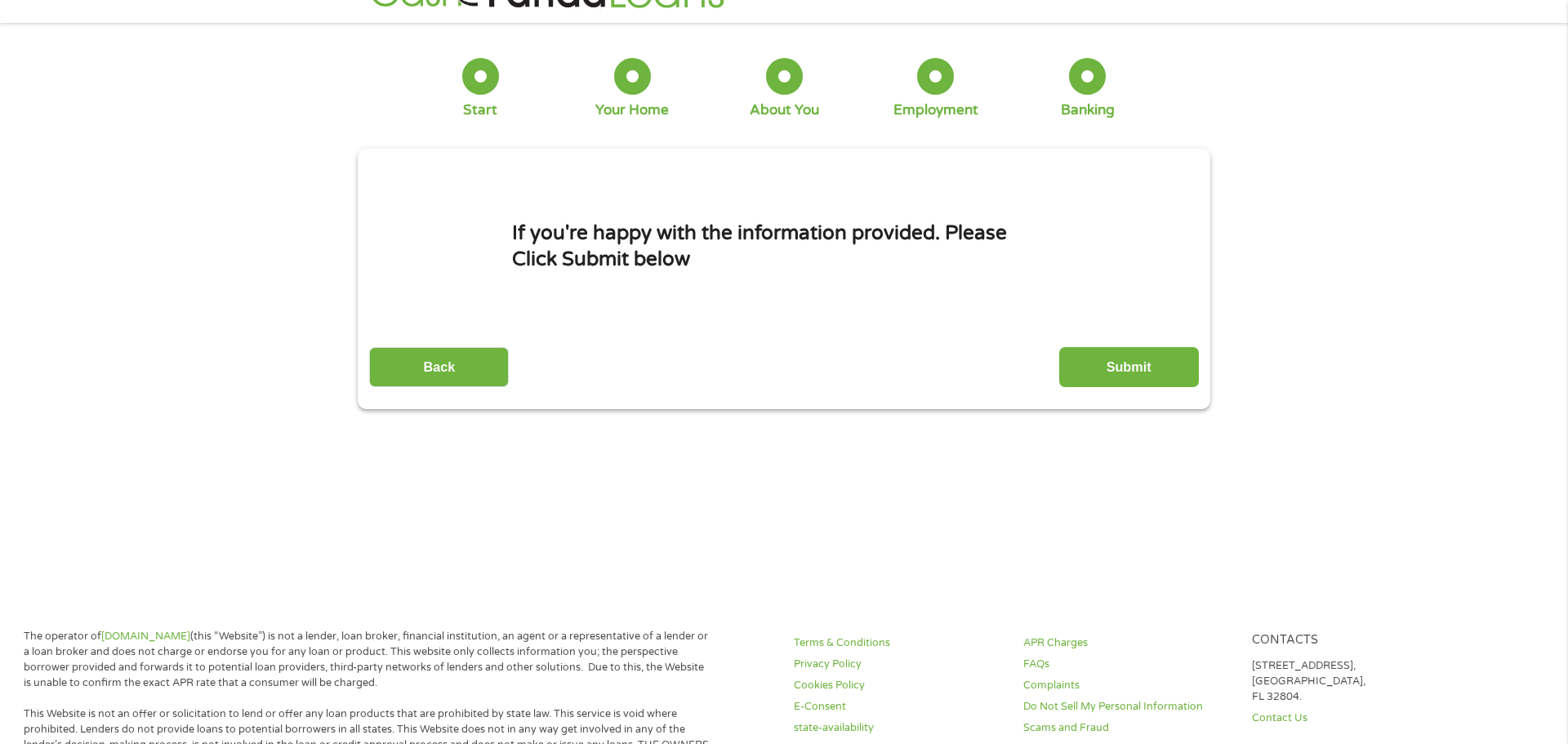
scroll to position [0, 0]
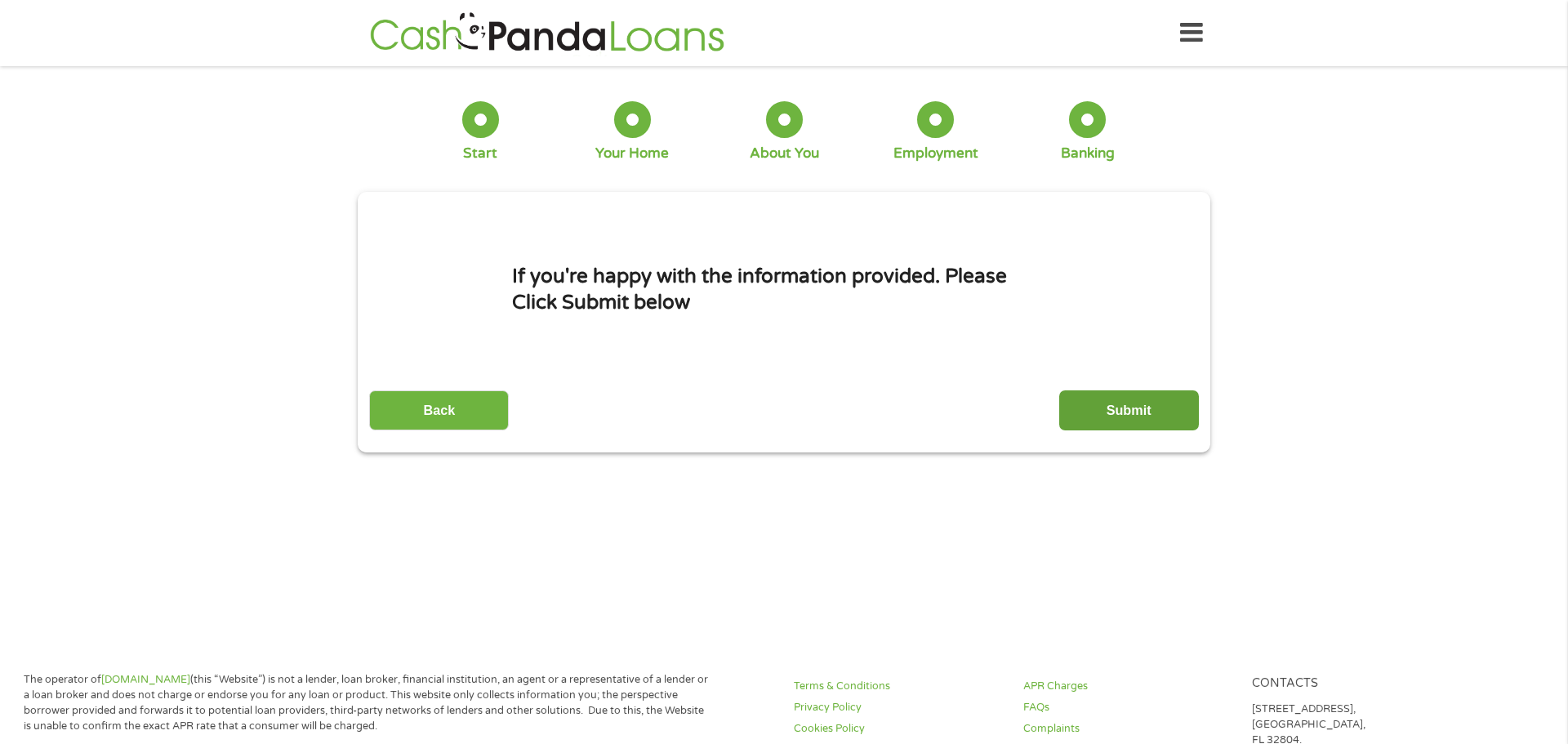
click at [1132, 423] on input "Submit" at bounding box center [1129, 410] width 139 height 40
